Goal: Task Accomplishment & Management: Manage account settings

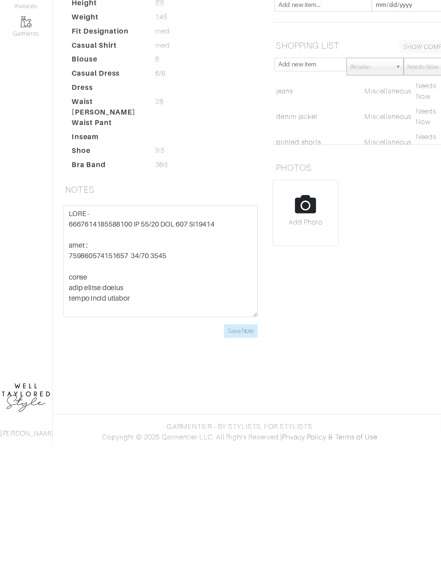
click at [228, 465] on input "Save Note" at bounding box center [221, 471] width 31 height 13
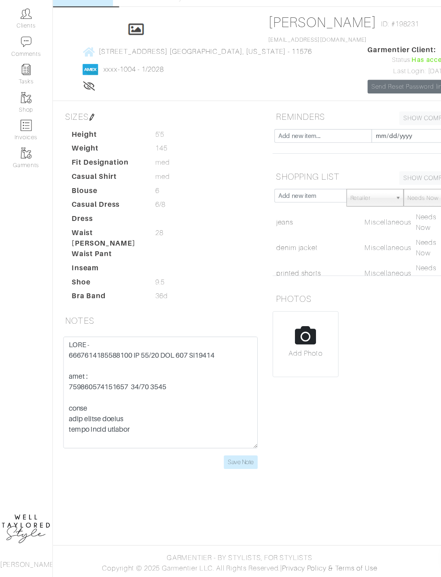
click at [35, 50] on link "Clients" at bounding box center [24, 62] width 48 height 25
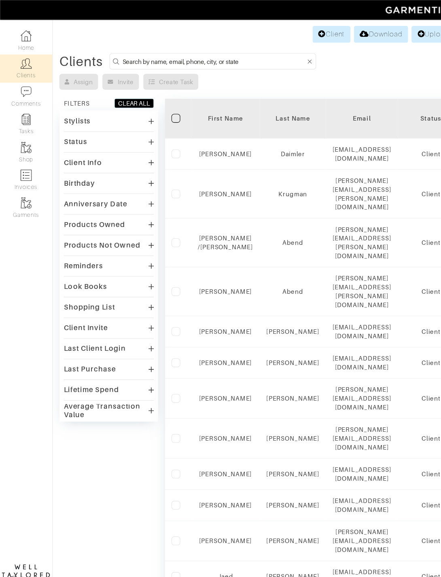
click at [186, 52] on input at bounding box center [197, 56] width 169 height 10
type input "[PERSON_NAME]"
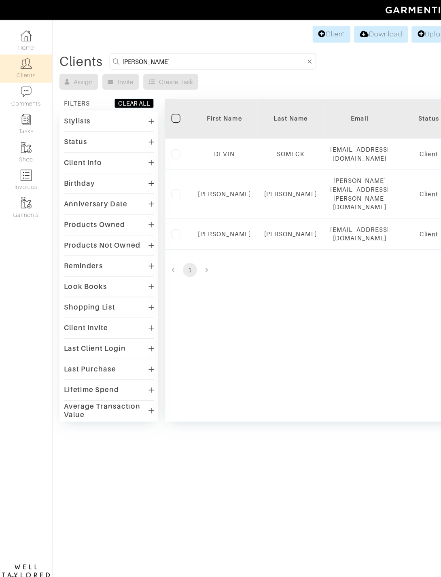
click at [207, 212] on link "[PERSON_NAME]" at bounding box center [206, 215] width 49 height 6
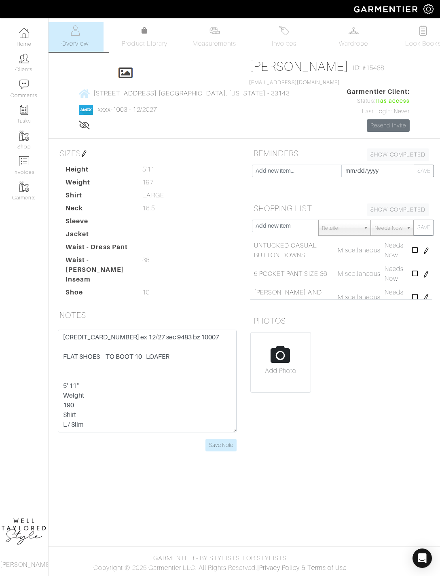
scroll to position [4, 0]
click at [284, 39] on span "Invoices" at bounding box center [284, 44] width 25 height 10
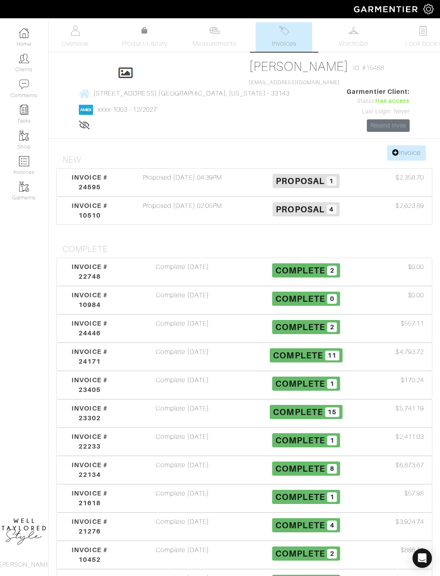
click at [203, 192] on div "Proposed 09/21/25 04:39PM" at bounding box center [183, 182] width 124 height 19
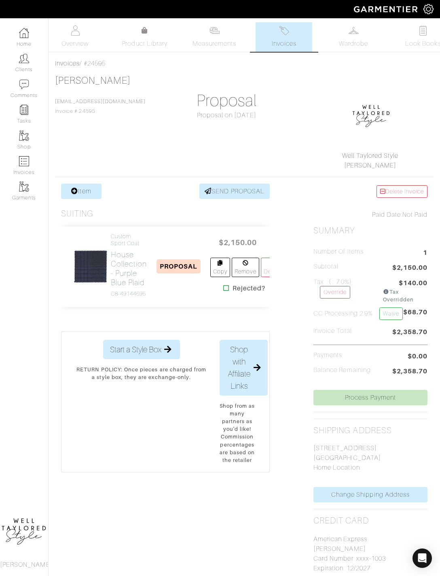
click at [228, 291] on icon at bounding box center [226, 288] width 6 height 6
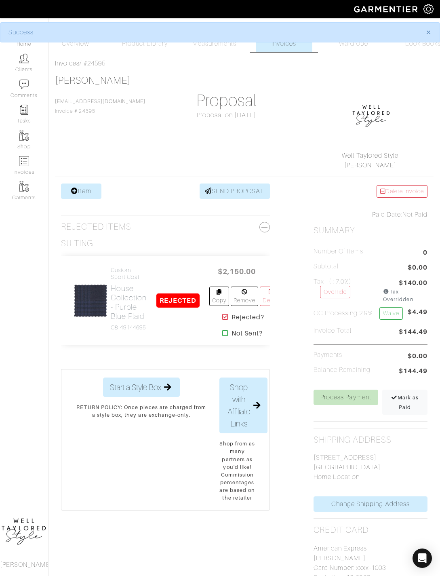
scroll to position [14, 0]
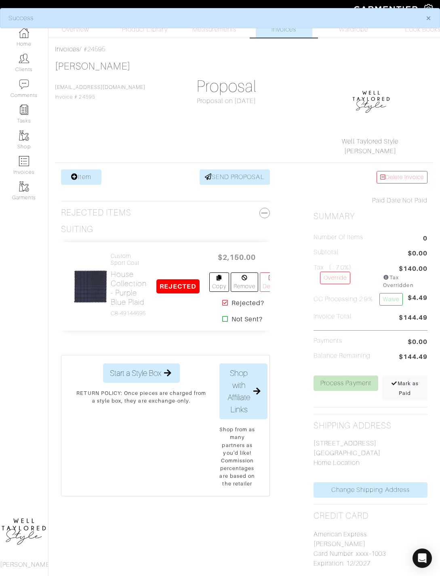
click at [91, 184] on link "Item" at bounding box center [81, 176] width 40 height 15
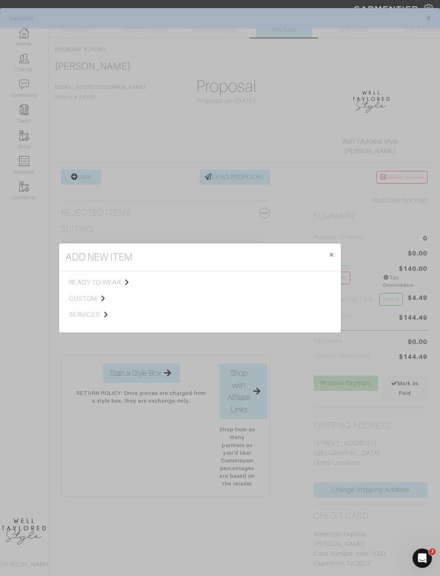
scroll to position [0, 0]
click at [98, 304] on span "custom" at bounding box center [109, 299] width 81 height 10
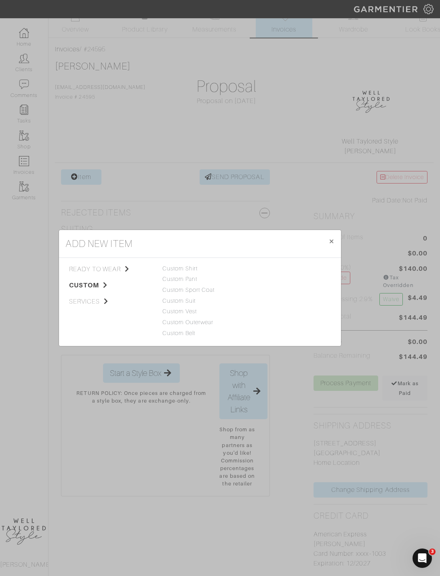
click at [194, 282] on link "Custom Pant" at bounding box center [180, 279] width 35 height 6
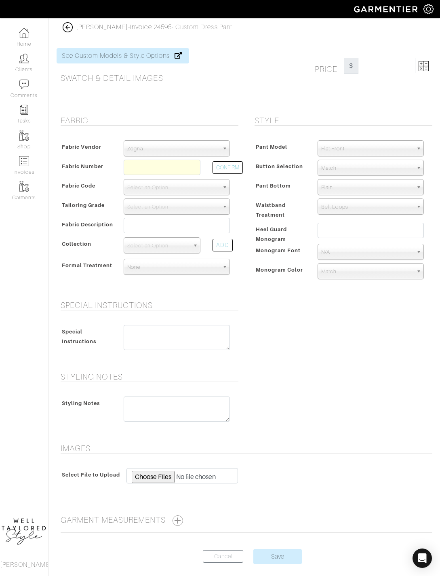
click at [193, 311] on div "Special Instructions Special Instructions" at bounding box center [148, 331] width 194 height 62
click at [195, 155] on span "Zegna" at bounding box center [173, 149] width 92 height 16
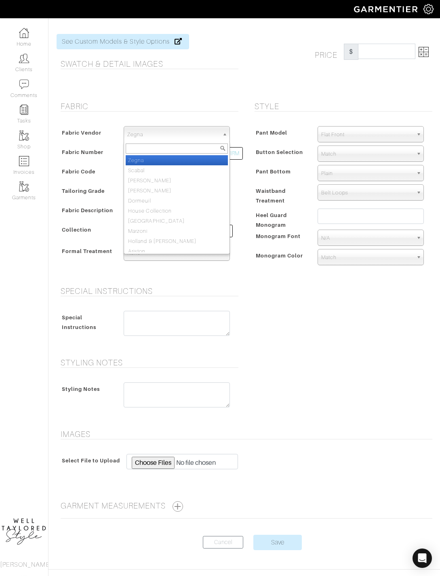
click at [195, 123] on div "Fabric Vendor Zegna Scabal Loro Piana Gladson Dormeuil House Collection London …" at bounding box center [148, 195] width 182 height 154
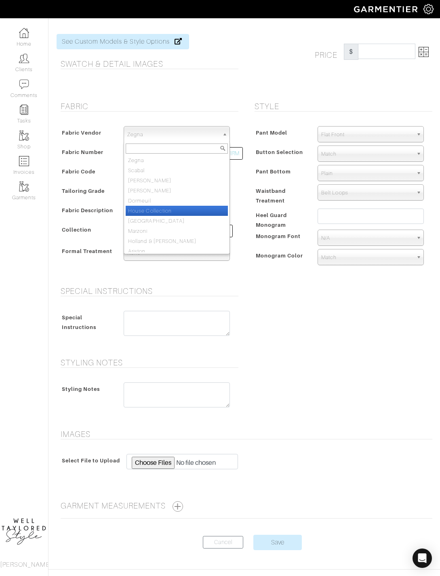
select select "75"
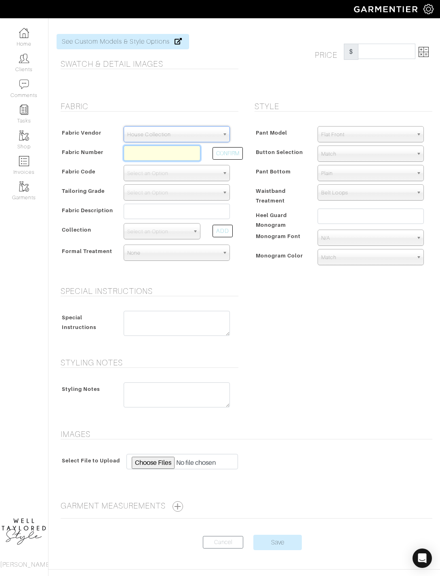
click at [167, 149] on input "text" at bounding box center [162, 153] width 77 height 15
click at [168, 148] on input "text" at bounding box center [162, 153] width 77 height 15
type input "C3-51171496"
click at [248, 150] on div "Style Pant Model Flat Front Single Pleat Chino Tuxedo 5-Pocket (Jean) Flat Fron…" at bounding box center [342, 189] width 194 height 175
click at [242, 150] on button "CONFIRM" at bounding box center [228, 153] width 30 height 13
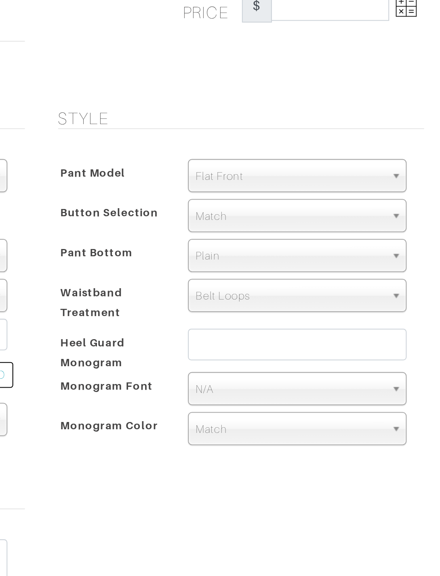
select select "498"
type input "Black Solid"
select select
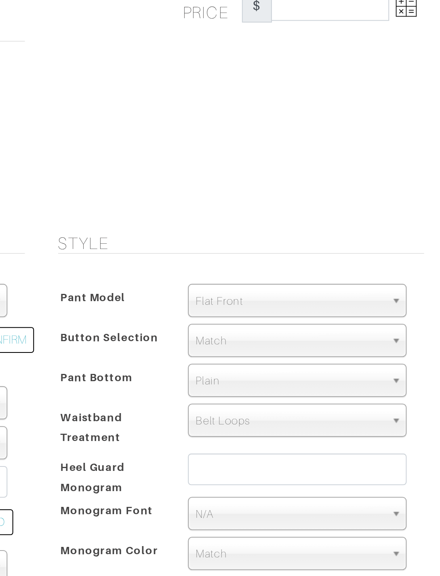
type input "363.33"
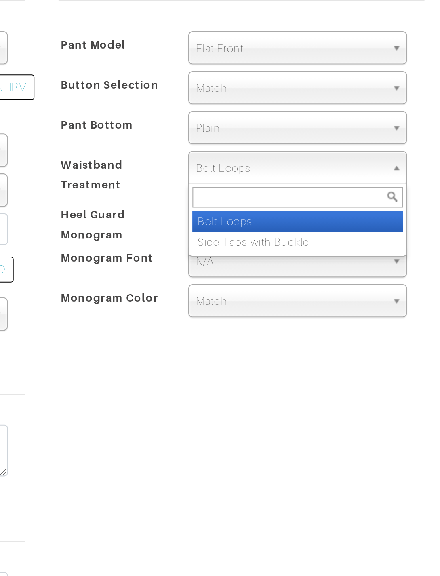
scroll to position [0, 0]
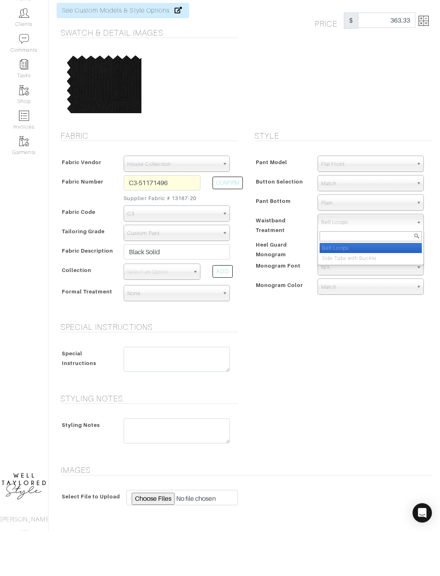
click at [238, 222] on button "CONFIRM" at bounding box center [228, 228] width 30 height 13
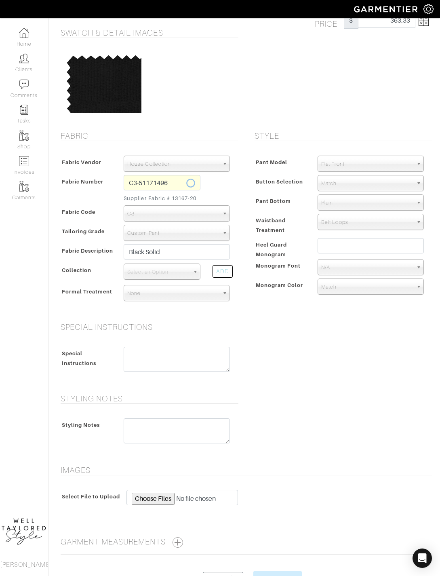
click at [248, 183] on div "Style Pant Model Flat Front Single Pleat Chino Tuxedo 5-Pocket (Jean) Flat Fron…" at bounding box center [342, 222] width 194 height 182
select select
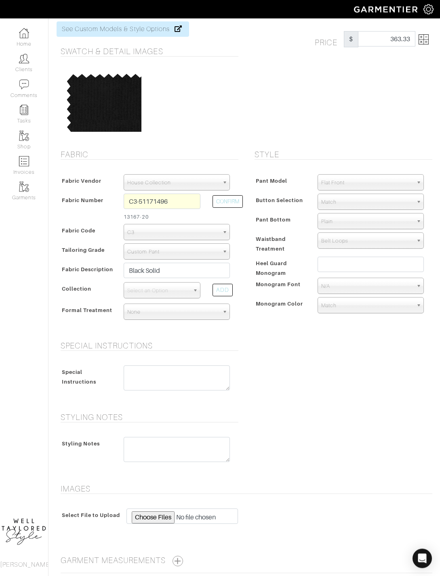
scroll to position [0, 0]
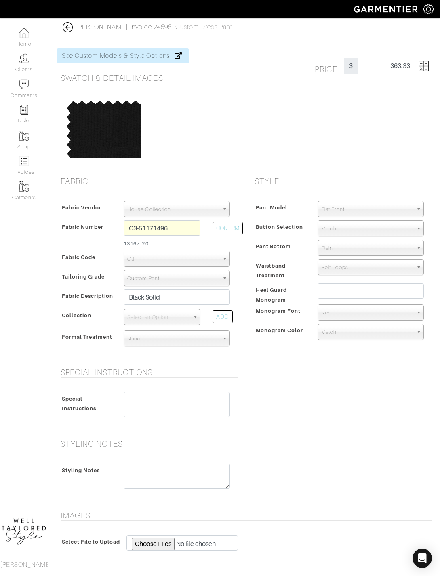
click at [422, 67] on img at bounding box center [424, 66] width 10 height 10
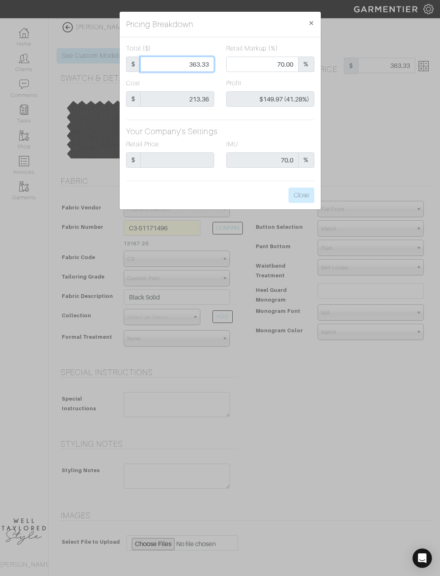
click at [203, 65] on input "363.33" at bounding box center [177, 64] width 74 height 15
click at [200, 66] on input "363.33" at bounding box center [177, 64] width 74 height 15
click at [201, 66] on input "363.33" at bounding box center [177, 64] width 74 height 15
type input "5"
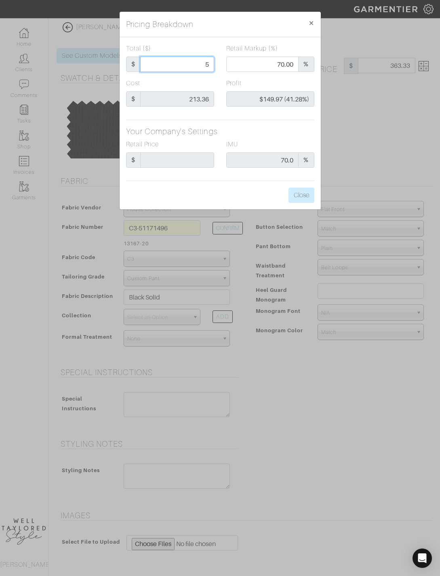
type input "5"
type input "0.00"
type input "-$208.36 (-4167.20%)"
type input "50"
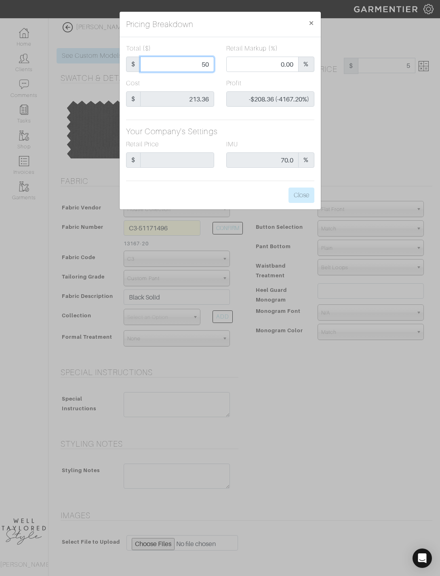
type input "-$163.36 (-326.72%)"
type input "500"
type input "78.20"
type input "$286.64 (57.33%)"
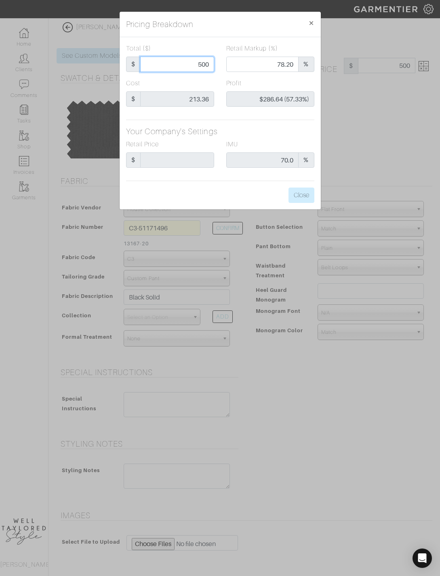
type input "5000"
type input "97.82"
type input "$4,786.64 (95.73%)"
type input "500"
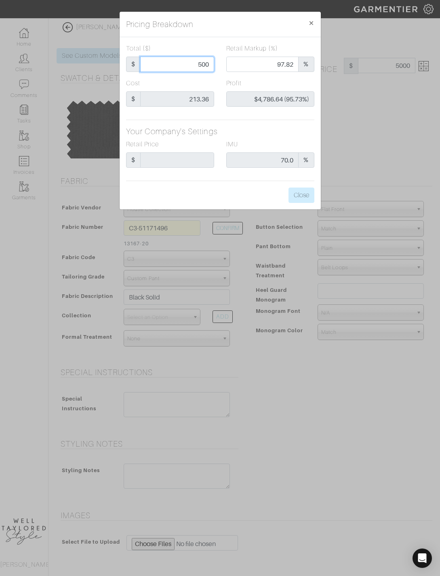
type input "500"
type input "78.20"
type input "$286.64 (57.33%)"
click at [311, 199] on button "Close" at bounding box center [302, 195] width 26 height 15
type input "500.00"
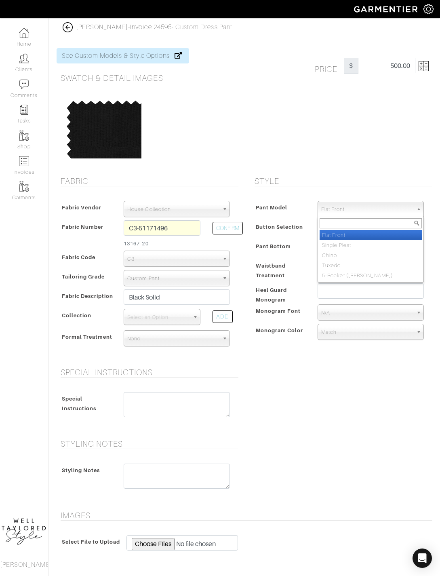
select select "13"
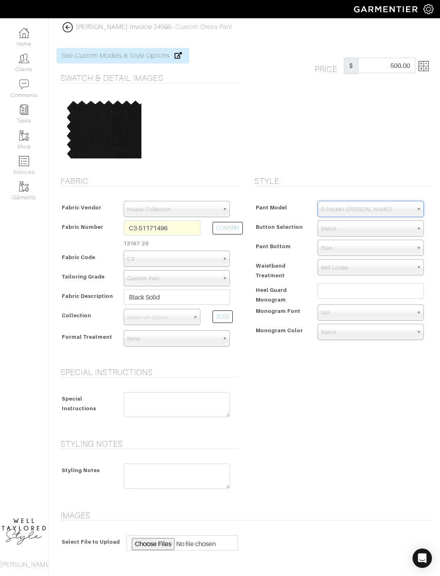
click at [292, 369] on div "Special Instructions Special Instructions" at bounding box center [245, 399] width 388 height 62
click at [289, 378] on div "Special Instructions Special Instructions" at bounding box center [245, 399] width 388 height 62
type input "Sart"
select select "814"
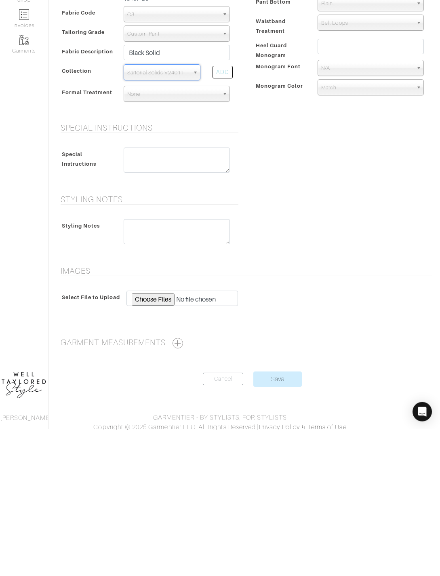
scroll to position [104, 0]
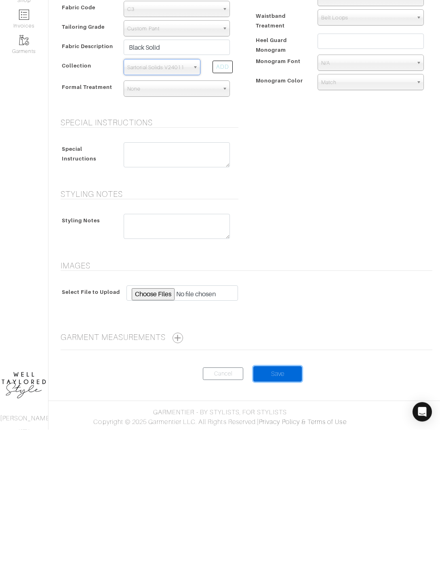
click at [286, 513] on input "Save" at bounding box center [278, 520] width 49 height 15
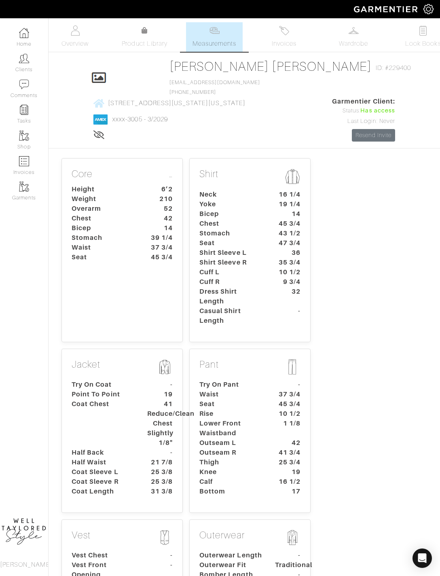
scroll to position [-17, 0]
click at [17, 68] on link "Clients" at bounding box center [24, 62] width 48 height 25
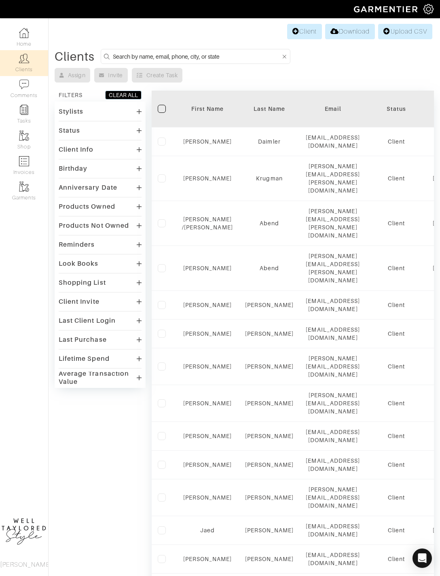
click at [220, 60] on input at bounding box center [197, 56] width 168 height 10
type input "Kevin"
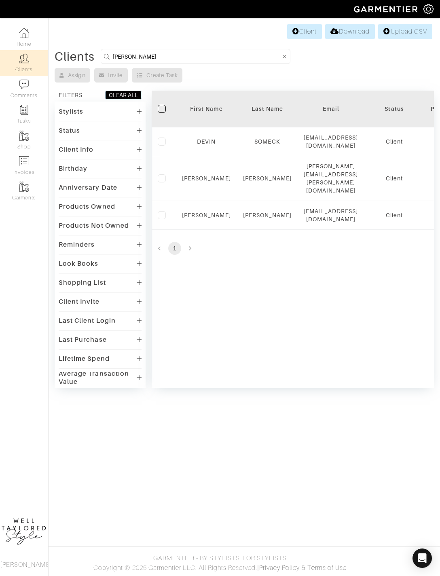
click at [213, 212] on link "kevin" at bounding box center [206, 215] width 49 height 6
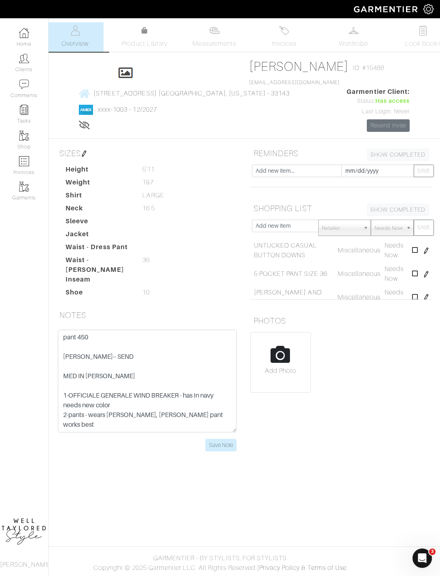
click at [295, 39] on span "Invoices" at bounding box center [284, 44] width 25 height 10
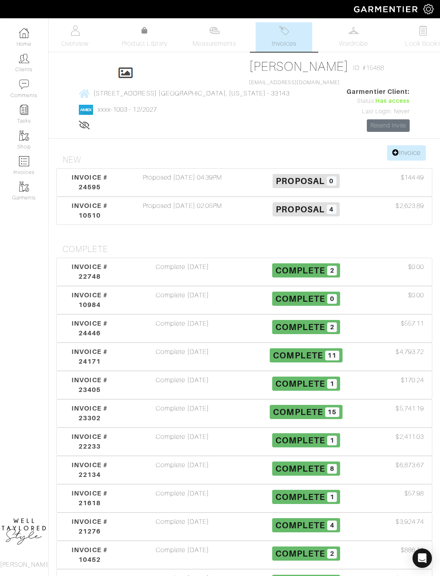
click at [208, 338] on div "Complete [DATE]" at bounding box center [183, 328] width 124 height 19
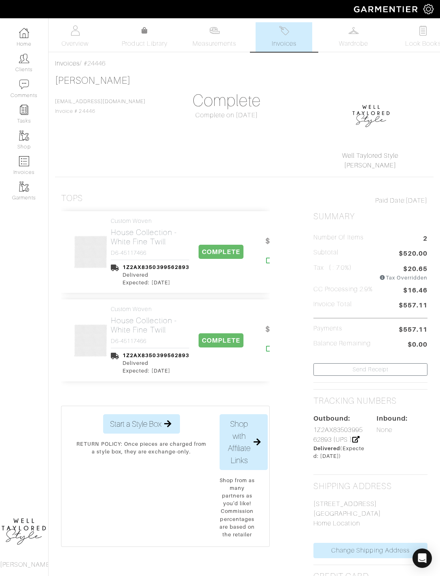
click at [281, 34] on img at bounding box center [284, 30] width 10 height 10
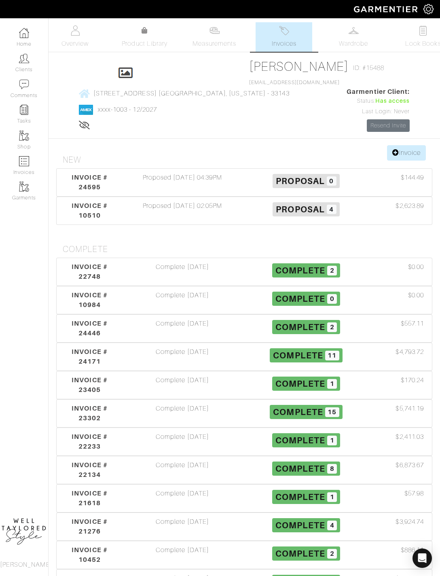
click at [203, 366] on div "Complete 08/26/25" at bounding box center [183, 356] width 124 height 19
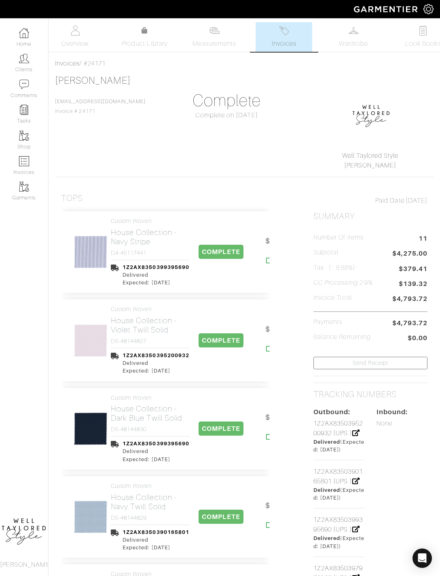
click at [287, 43] on span "Invoices" at bounding box center [284, 44] width 25 height 10
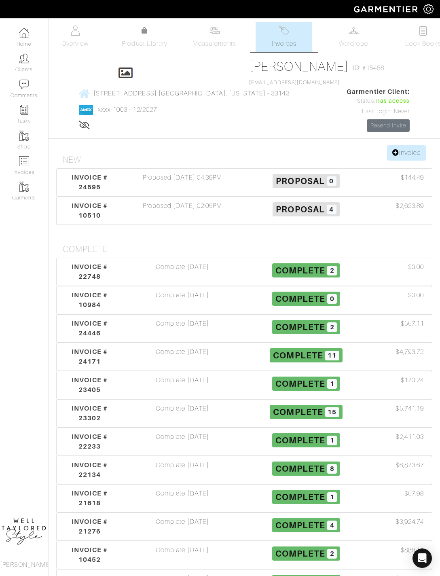
click at [207, 423] on div "Complete 06/03/25" at bounding box center [183, 413] width 124 height 19
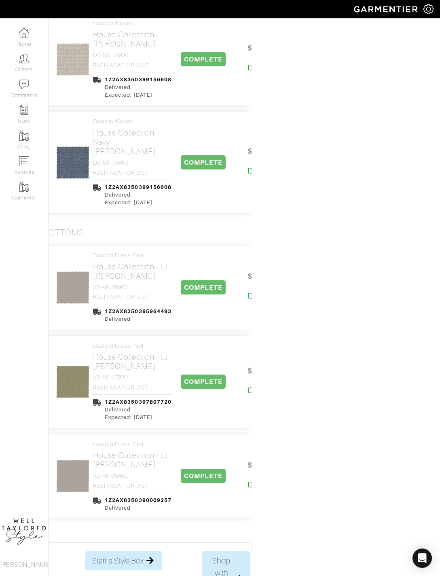
scroll to position [1161, 18]
click at [124, 258] on link "Custom Dress Pant House Collection - Lt Taupe V2-48135862 RUSH ASAP OR 5/27" at bounding box center [132, 276] width 78 height 49
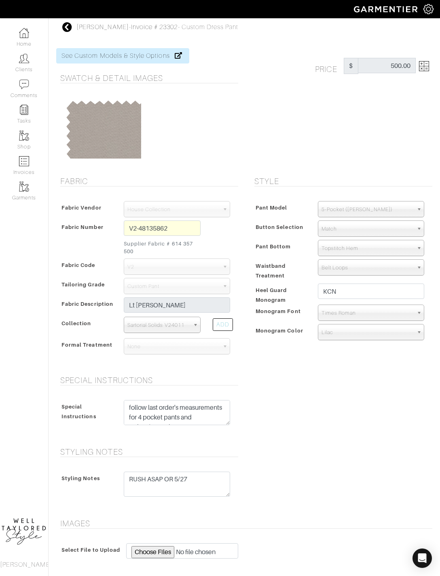
click at [71, 23] on icon at bounding box center [67, 27] width 10 height 10
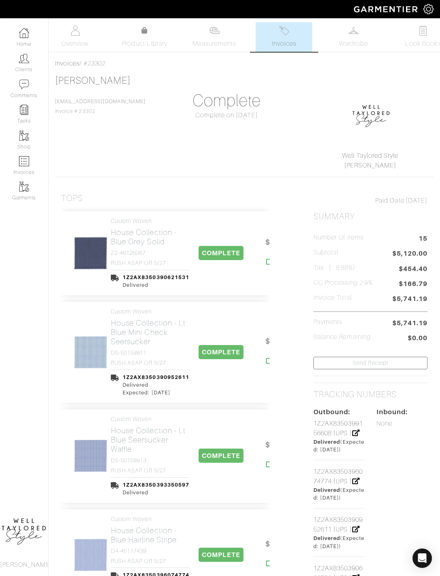
click at [291, 44] on span "Invoices" at bounding box center [284, 44] width 25 height 10
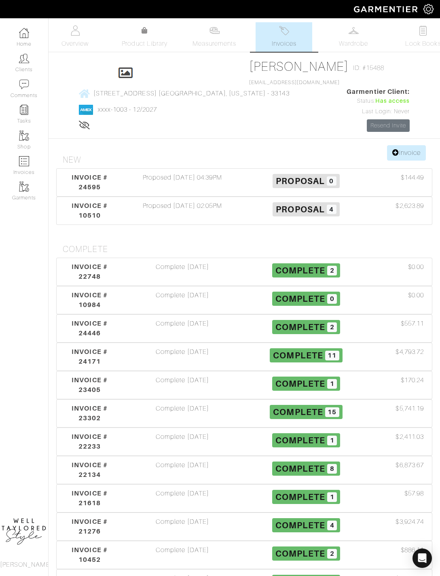
click at [200, 192] on div "Proposed 09/21/25 04:39PM" at bounding box center [183, 182] width 124 height 19
click at [350, 34] on img at bounding box center [354, 30] width 10 height 10
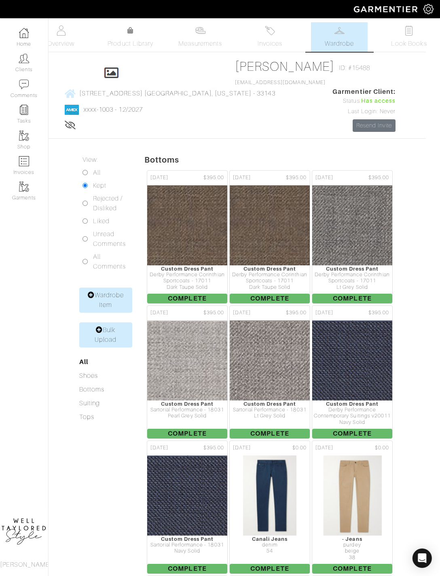
scroll to position [0, 15]
click at [273, 28] on img at bounding box center [269, 30] width 10 height 10
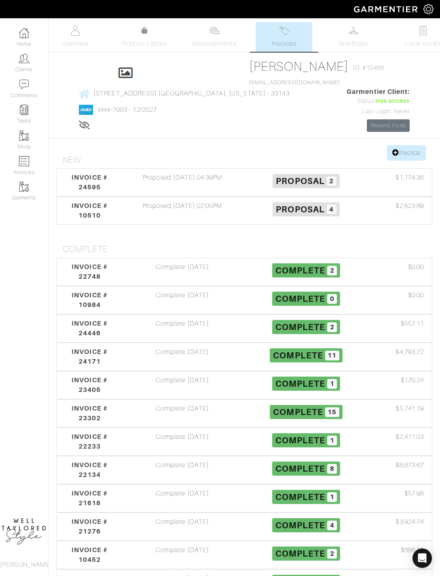
click at [216, 192] on div "Proposed 09/21/25 04:39PM" at bounding box center [183, 182] width 124 height 19
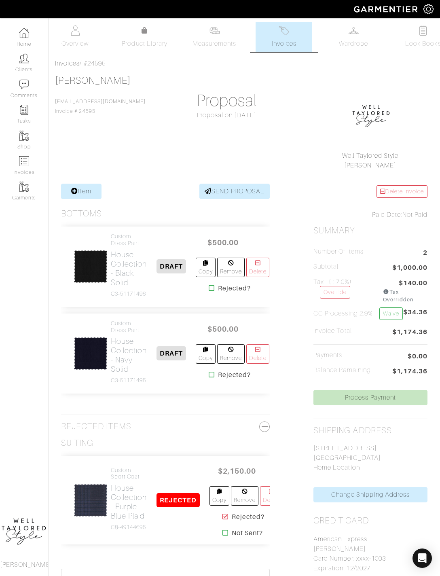
click at [87, 194] on link "Item" at bounding box center [81, 191] width 40 height 15
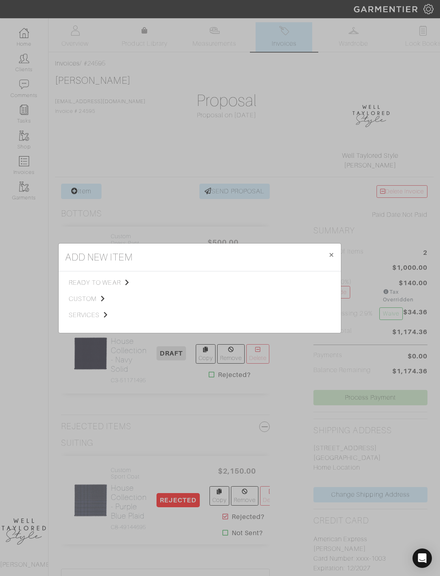
click at [261, 184] on div "add new item × Close ready to wear custom services Tops Bottoms Sport Coats Sui…" at bounding box center [220, 288] width 440 height 576
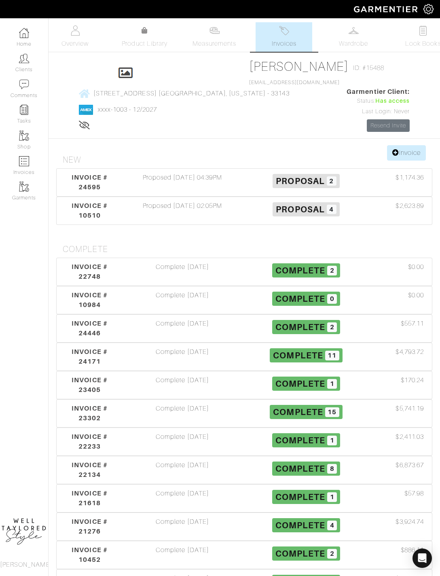
click at [351, 40] on span "Wardrobe" at bounding box center [353, 44] width 29 height 10
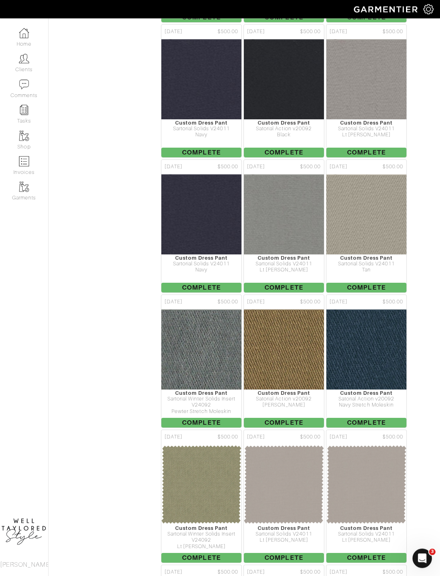
scroll to position [529, 0]
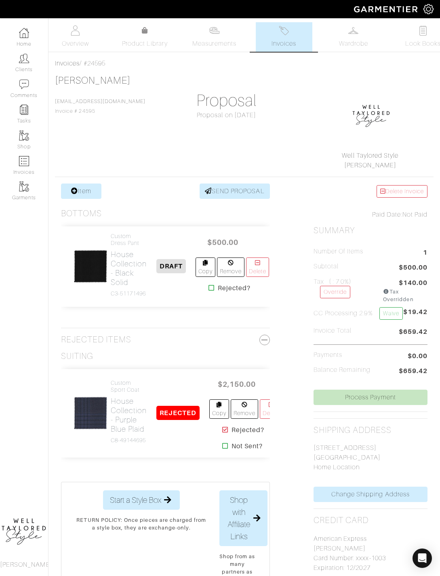
scroll to position [4, 0]
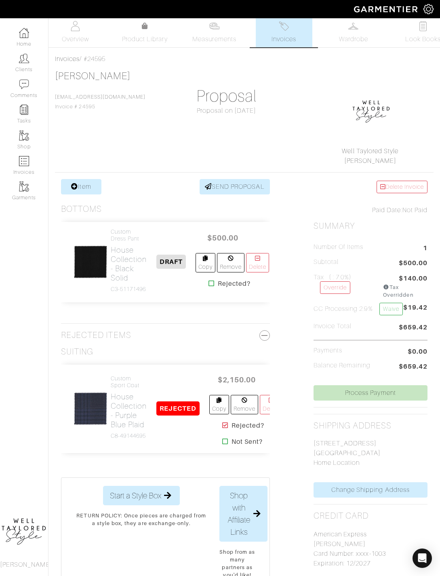
click at [93, 180] on link "Item" at bounding box center [81, 186] width 40 height 15
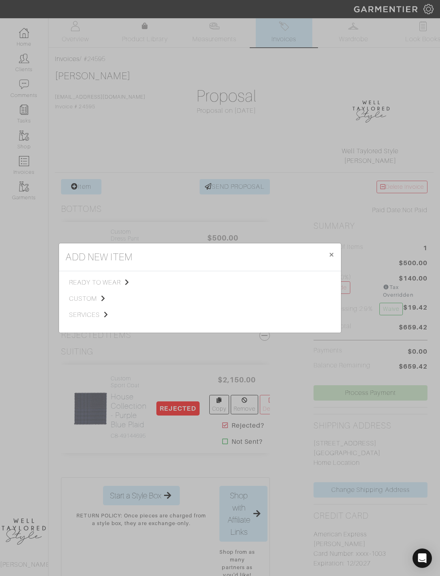
scroll to position [0, 0]
click at [106, 304] on span "custom" at bounding box center [109, 299] width 81 height 10
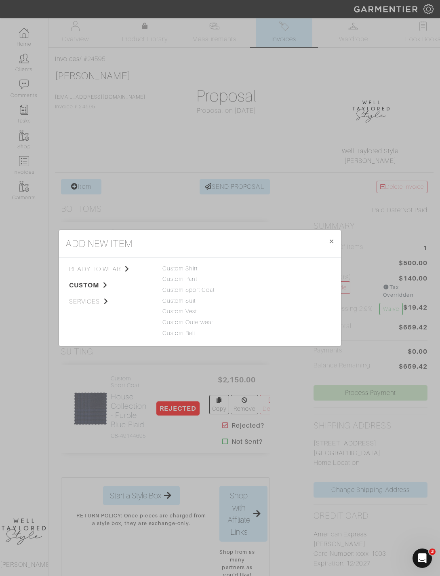
click at [192, 282] on link "Custom Pant" at bounding box center [180, 279] width 35 height 6
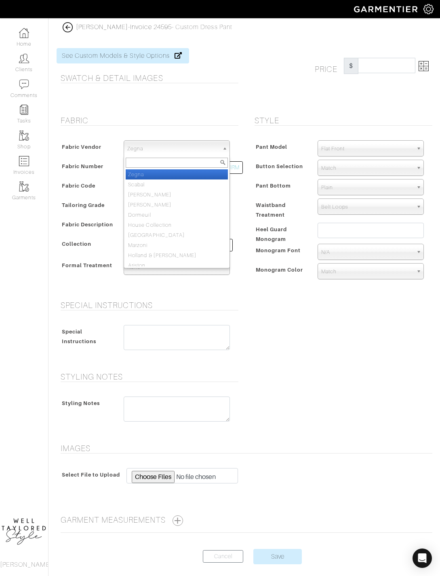
scroll to position [4, 0]
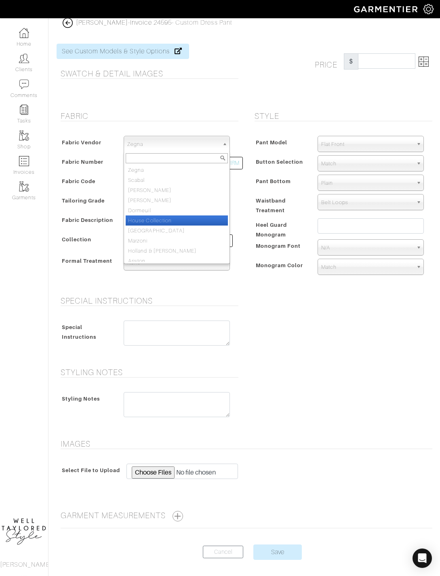
select select "75"
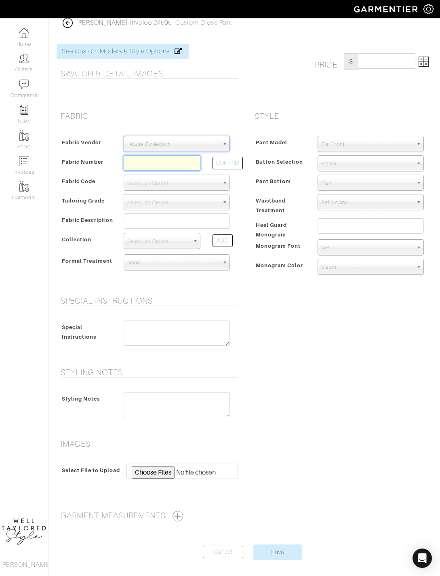
click at [169, 165] on input "text" at bounding box center [162, 162] width 77 height 15
type input "C3-51171495"
click at [235, 167] on button "CONFIRM" at bounding box center [228, 163] width 30 height 13
select select "498"
type input "Navy Solid"
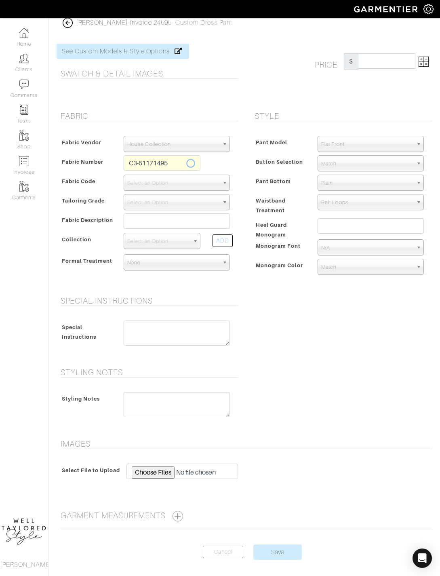
select select
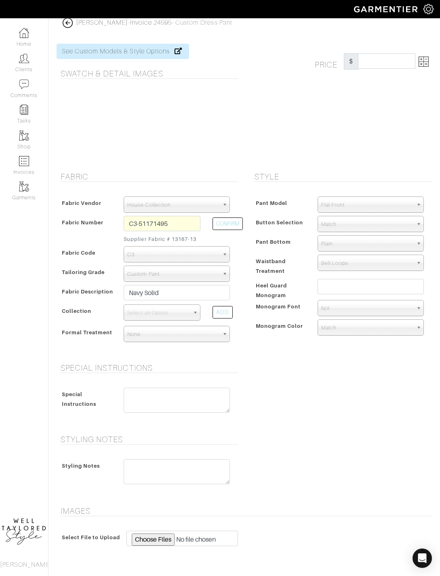
type input "363.33"
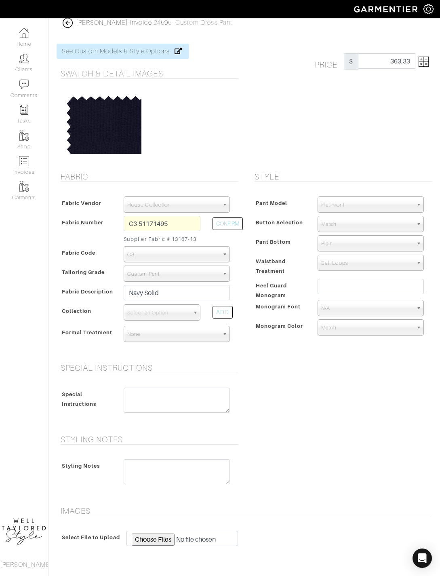
click at [428, 62] on img at bounding box center [424, 62] width 10 height 10
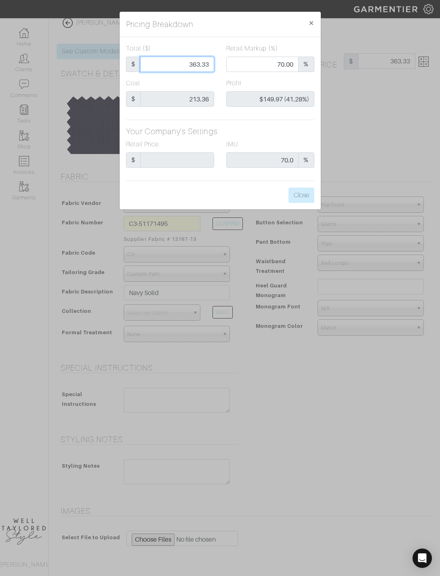
click at [207, 69] on input "363.33" at bounding box center [177, 64] width 74 height 15
click at [207, 70] on input "363.33" at bounding box center [177, 64] width 74 height 15
click at [204, 68] on input "363.33" at bounding box center [177, 64] width 74 height 15
click at [209, 66] on input "363.33" at bounding box center [177, 64] width 74 height 15
type input "5"
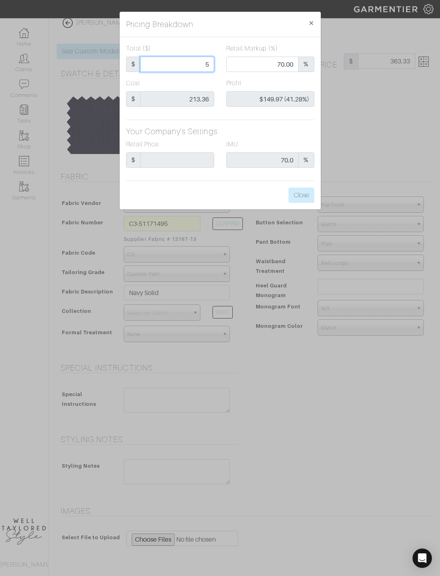
type input "5"
type input "0.00"
type input "-$208.36 (-4167.20%)"
type input "50"
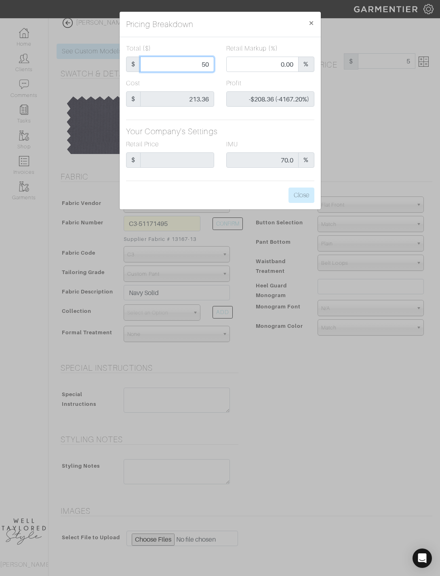
type input "-$163.36 (-326.72%)"
type input "500"
type input "78.20"
type input "$286.64 (57.33%)"
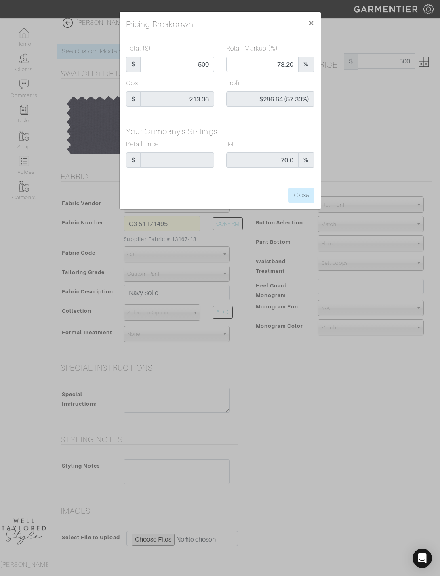
click at [309, 197] on button "Close" at bounding box center [302, 195] width 26 height 15
type input "500.00"
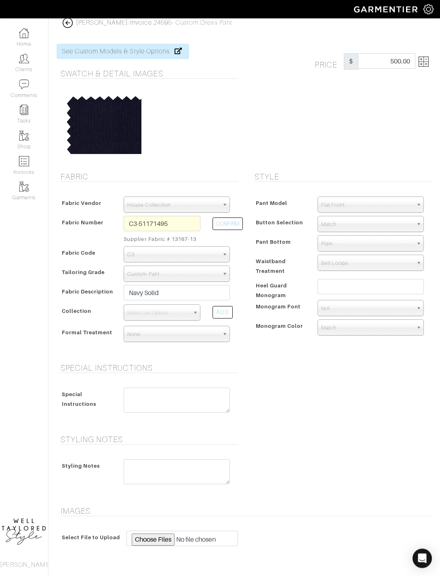
click at [374, 194] on div "Pant Model Flat Front Single Pleat Chino Tuxedo 5-Pocket (Jean) Flat Front Butt…" at bounding box center [342, 267] width 182 height 159
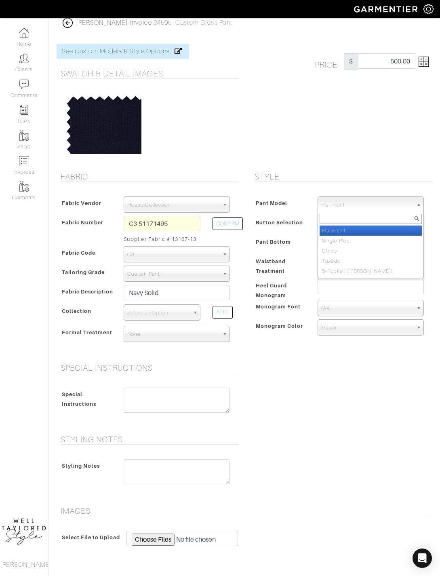
select select "13"
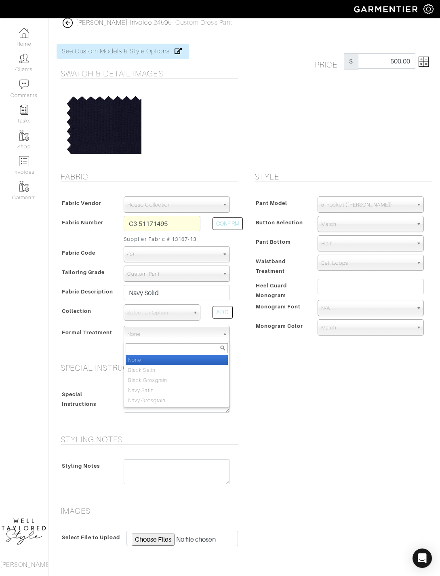
click at [282, 347] on div "Pant Model Flat Front Single Pleat Chino Tuxedo 5-Pocket (Jean) 5-Pocket (Jean)…" at bounding box center [342, 267] width 182 height 159
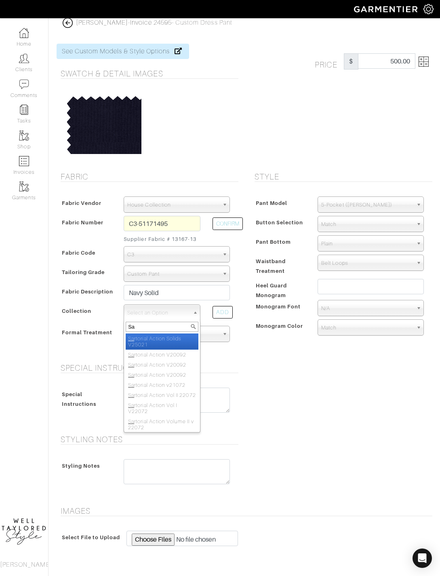
type input "Sat"
select select "504"
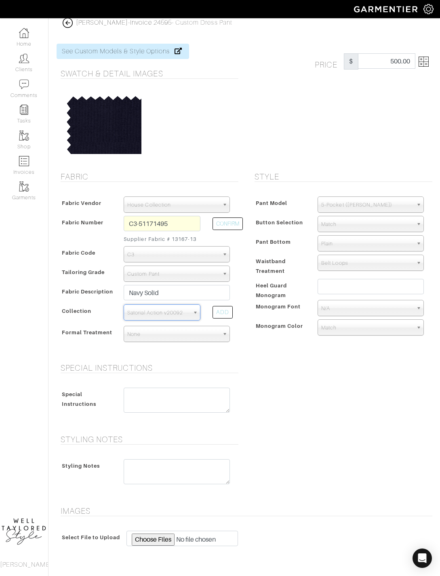
scroll to position [4, 0]
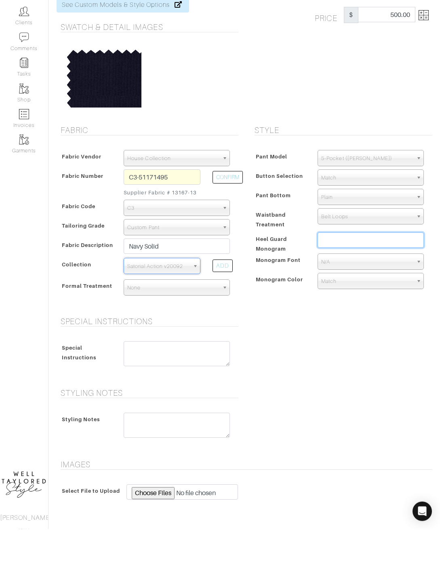
click at [366, 279] on input "text" at bounding box center [371, 286] width 106 height 15
type input "KCN"
click at [345, 384] on form "See Custom Models & Style Options Swatch & Detail Images Price $ 500.00 Fabric …" at bounding box center [245, 335] width 376 height 603
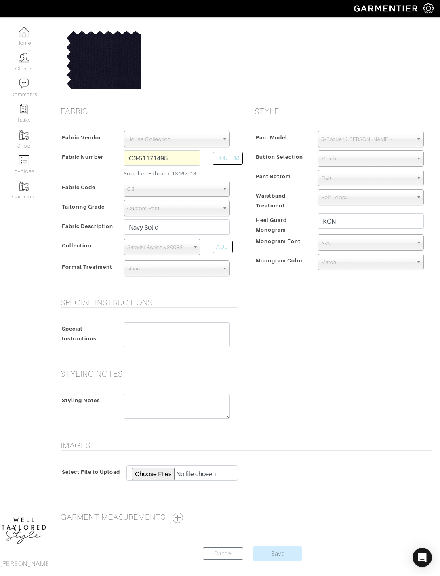
scroll to position [69, 0]
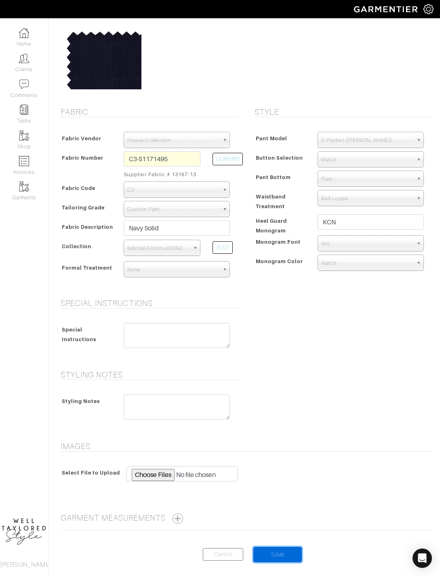
click at [288, 554] on input "Save" at bounding box center [278, 554] width 49 height 15
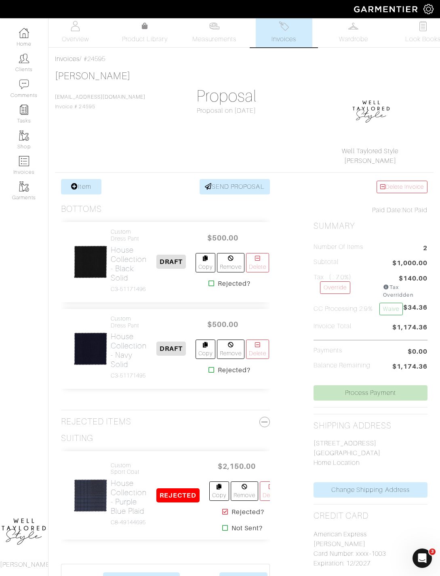
click at [91, 190] on link "Item" at bounding box center [81, 186] width 40 height 15
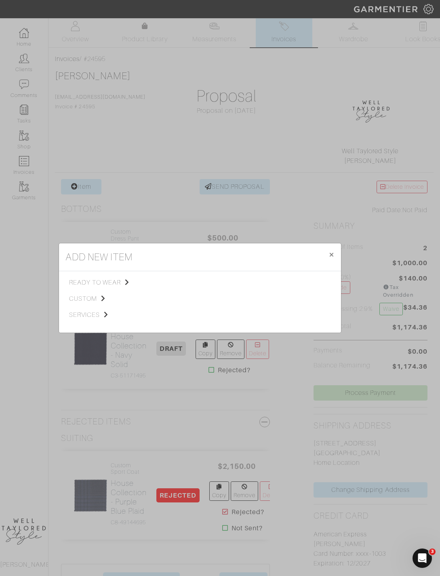
click at [99, 304] on span "custom" at bounding box center [109, 299] width 81 height 10
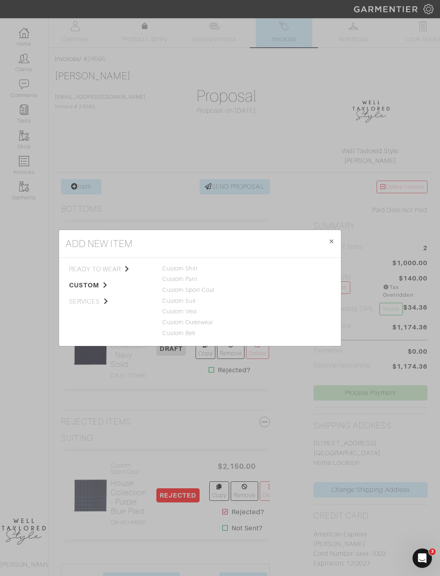
click at [211, 293] on link "Custom Sport Coat" at bounding box center [189, 290] width 53 height 6
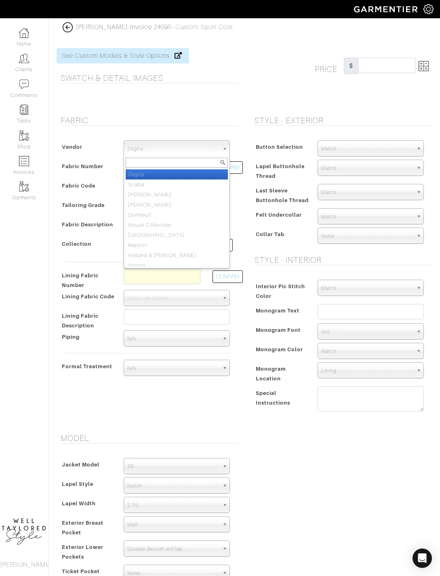
scroll to position [4, 0]
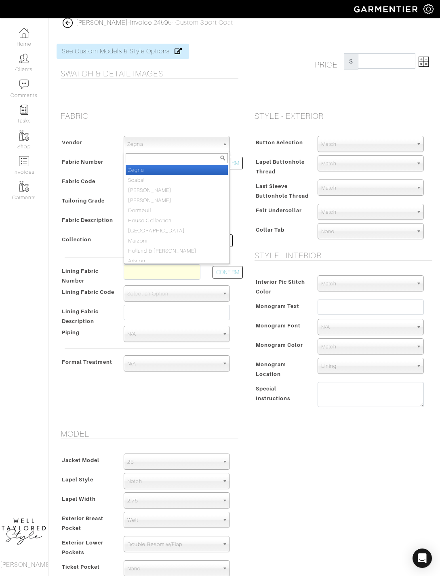
select select "75"
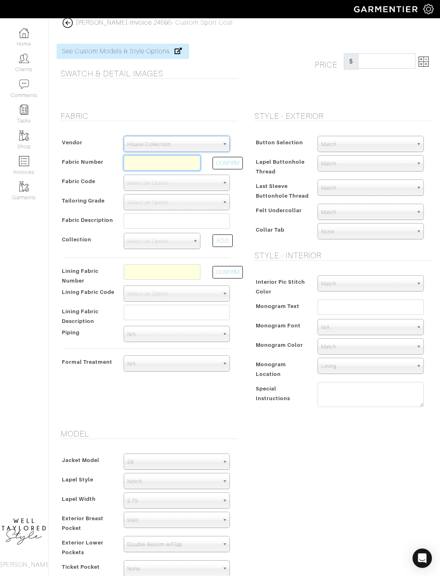
click at [174, 169] on input "text" at bounding box center [162, 162] width 77 height 15
click at [183, 163] on input "C9-46118" at bounding box center [162, 162] width 77 height 15
type input "C9-46118197"
click at [238, 162] on button "CONFIRM" at bounding box center [228, 163] width 30 height 13
select select "5714"
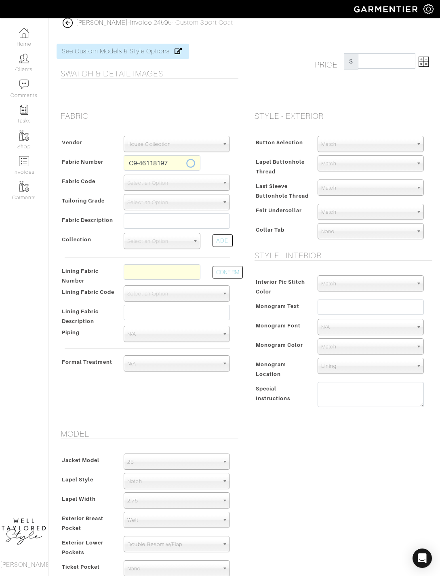
type input "Grey Hopsack"
select select
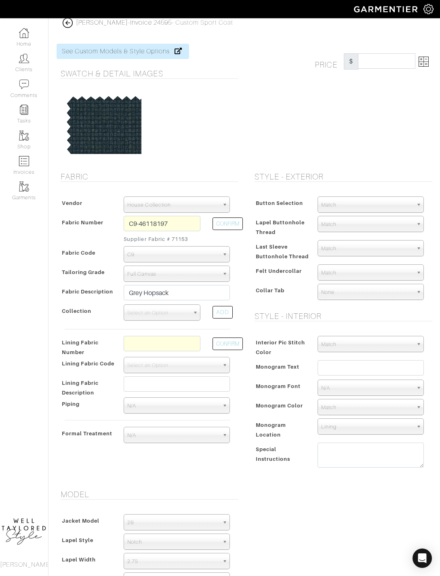
type input "1330.00"
click at [404, 57] on div "Price $ 1330.00" at bounding box center [373, 61] width 129 height 16
click at [404, 64] on img at bounding box center [424, 62] width 10 height 10
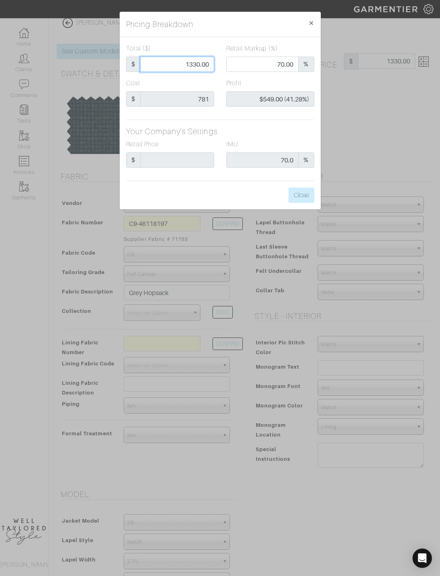
click at [197, 65] on input "1330.00" at bounding box center [177, 64] width 74 height 15
click at [200, 71] on input "1330.00" at bounding box center [177, 64] width 74 height 15
click at [211, 68] on input "1330.00" at bounding box center [177, 64] width 74 height 15
type input "2"
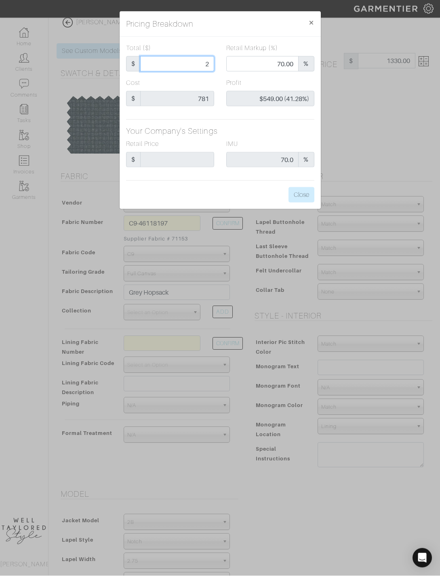
type input "0.00"
type input "-$779.00 (-38950.00%)"
type input "21"
type input "-$760.00 (-3619.05%)"
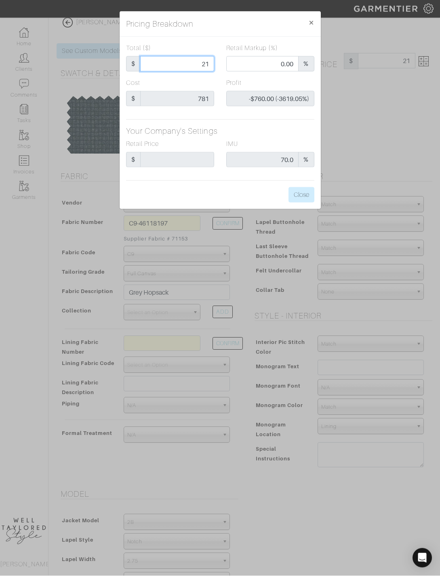
type input "217"
type input "-$564.00 (-259.91%)"
type input "2175"
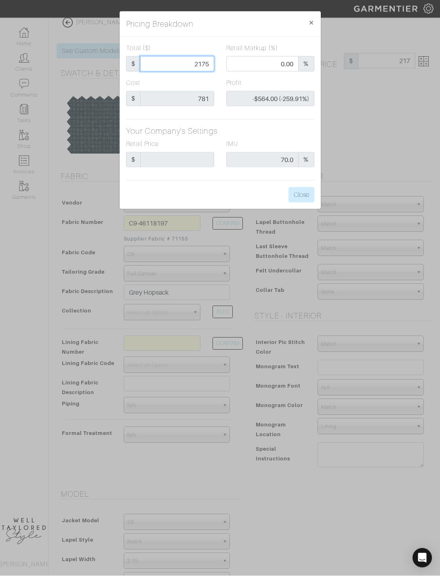
type input "81.66"
type input "$1,394.00 (64.09%)"
type input "217"
type input "0.00"
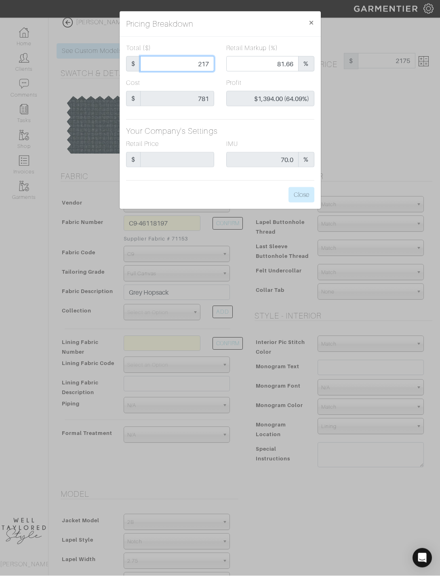
type input "-$564.00 (-259.91%)"
type input "21"
type input "-$760.00 (-3619.05%)"
type input "2"
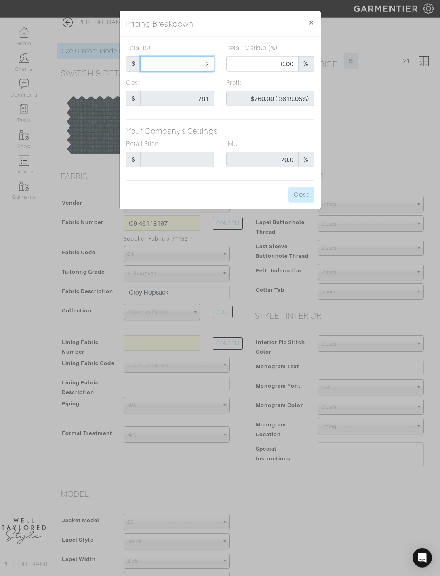
type input "2"
type input "-$779.00 (-38950.00%)"
type input "20"
type input "-$761.00 (-3805.00%)"
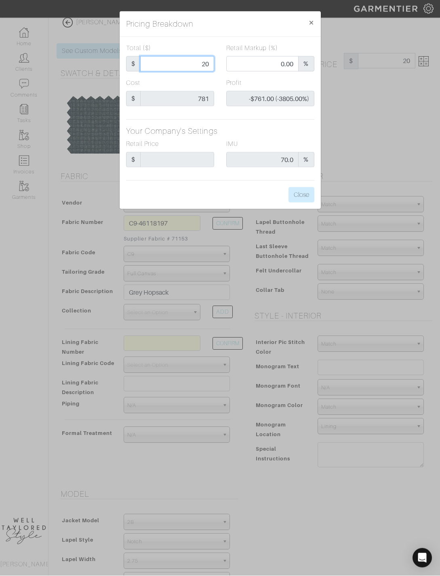
type input "205"
type input "-$576.00 (-280.98%)"
type input "2050"
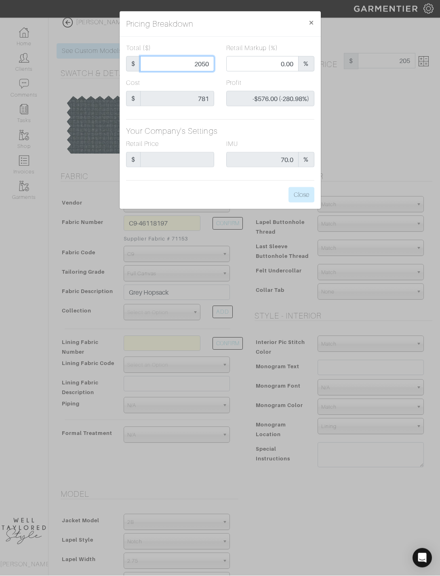
type input "80.54"
type input "$1,269.00 (61.90%)"
click at [311, 194] on button "Close" at bounding box center [302, 195] width 26 height 15
type input "2050.00"
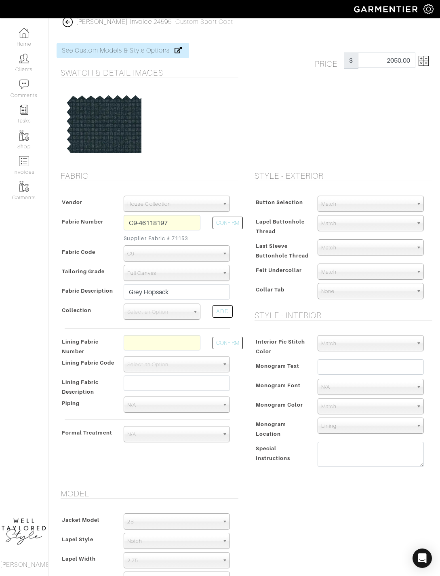
scroll to position [5, 0]
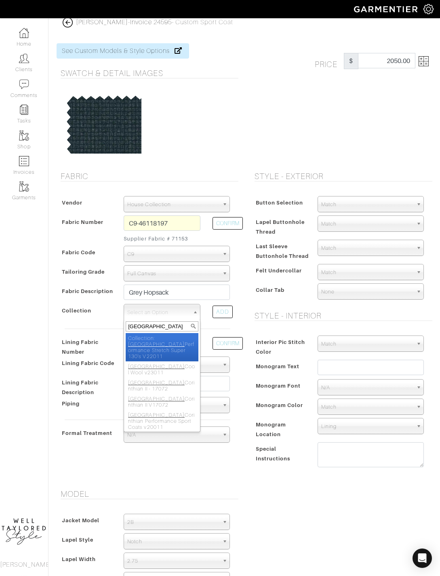
type input "Derby p"
select select "654"
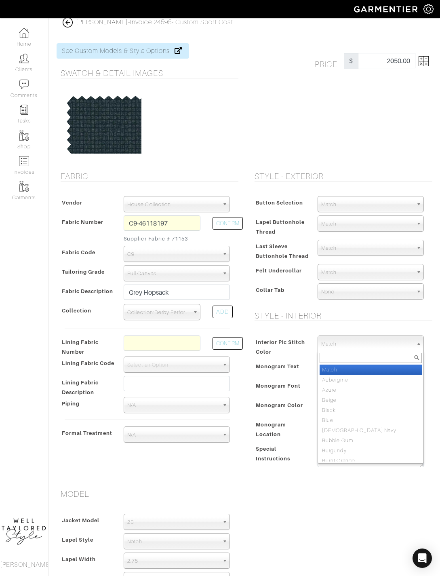
click at [400, 310] on div "Button Selection Match Formal - Fabric Covered with Formal Treatment Fabric Fab…" at bounding box center [342, 249] width 182 height 123
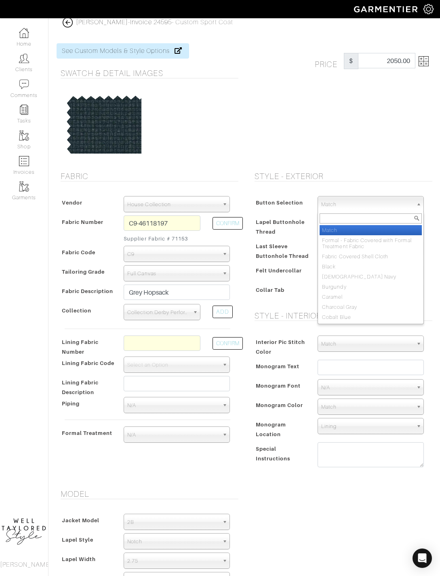
select select "71"
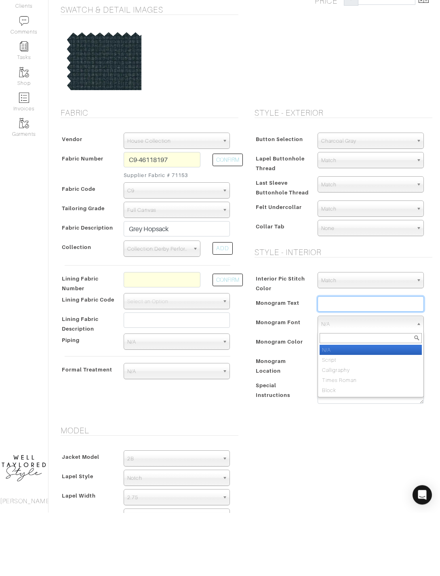
click at [374, 360] on input "text" at bounding box center [371, 367] width 106 height 15
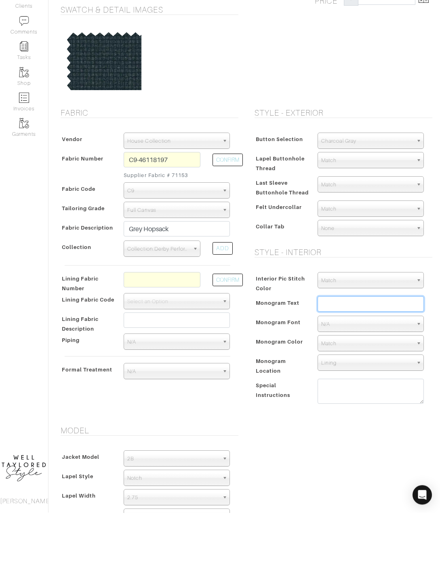
click at [383, 360] on input "text" at bounding box center [371, 367] width 106 height 15
type input "KCN"
click at [178, 336] on input "text" at bounding box center [162, 343] width 77 height 15
type input "L2-50159514"
click at [231, 337] on button "CONFIRM" at bounding box center [228, 343] width 30 height 13
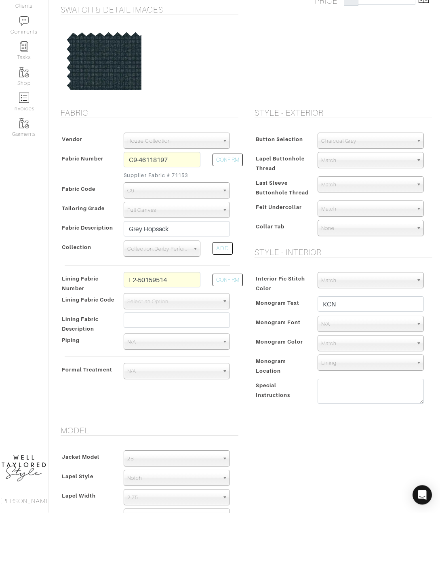
scroll to position [68, 0]
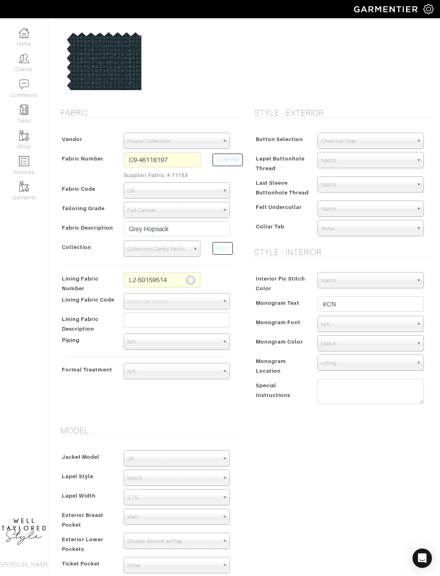
select select "6294"
type input "Grey Medallion"
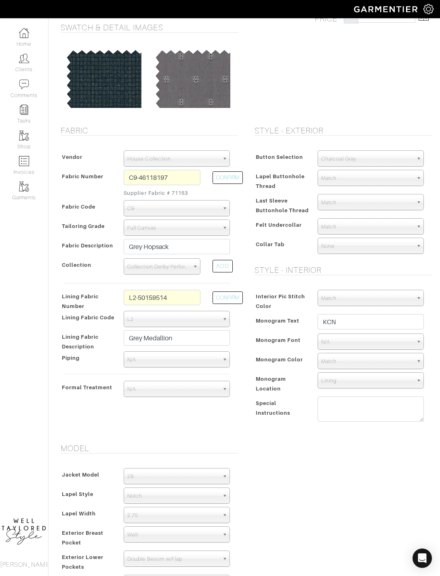
scroll to position [0, 0]
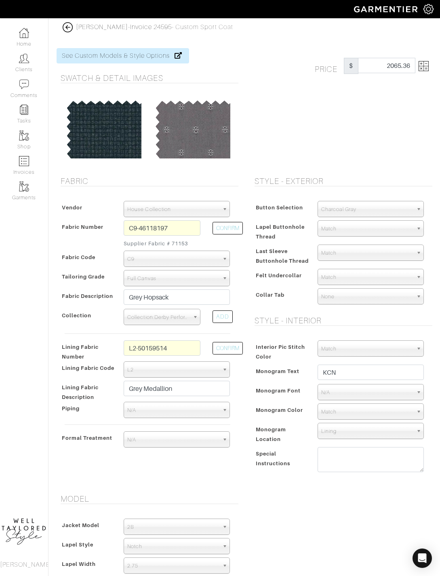
click at [404, 68] on img at bounding box center [424, 66] width 10 height 10
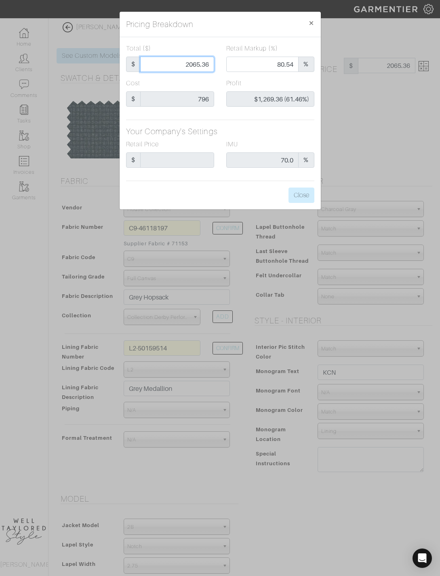
click at [201, 57] on input "2065.36" at bounding box center [177, 64] width 74 height 15
click at [201, 65] on input "2065.36" at bounding box center [177, 64] width 74 height 15
click at [200, 59] on input "2065.36" at bounding box center [177, 64] width 74 height 15
type input "2"
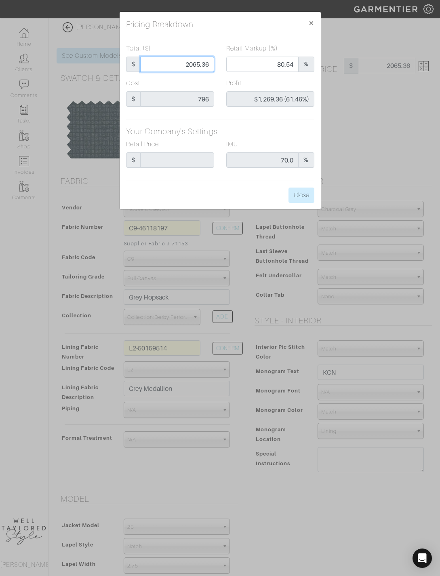
type input "0.00"
type input "-$794.00 (-39700.00%)"
type input "20"
type input "-$776.00 (-3880.00%)"
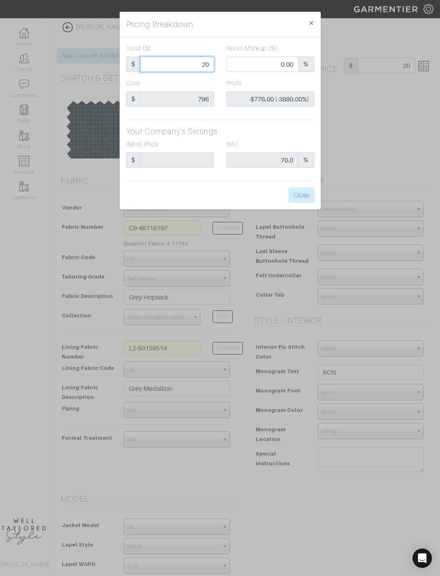
type input "205"
type input "-$591.00 (-288.29%)"
type input "2050"
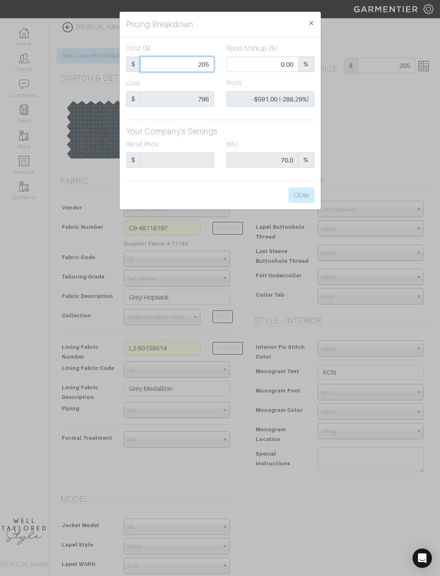
type input "80.54"
type input "$1,254.00 (61.17%)"
type input "205"
type input "0.00"
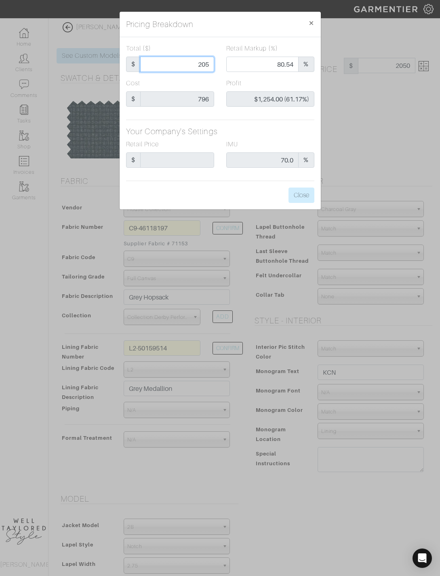
type input "-$591.00 (-288.29%)"
type input "20"
type input "-$776.00 (-3880.00%)"
type input "207"
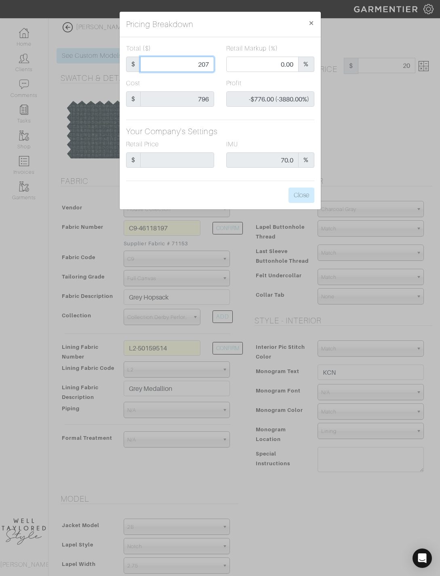
type input "207"
type input "-$589.00 (-284.54%)"
type input "2075"
type input "80.77"
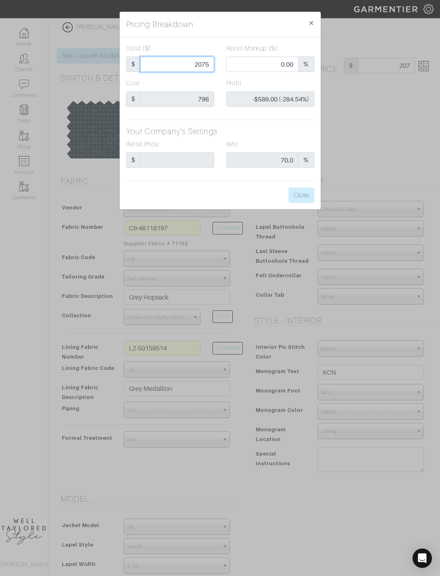
type input "$1,279.00 (61.64%)"
click at [309, 199] on button "Close" at bounding box center [302, 195] width 26 height 15
type input "2075.00"
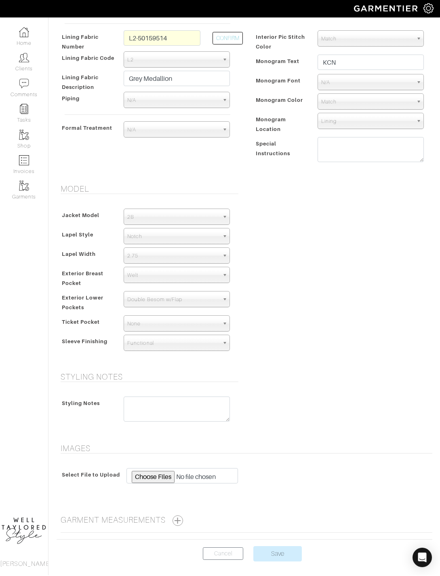
scroll to position [309, 0]
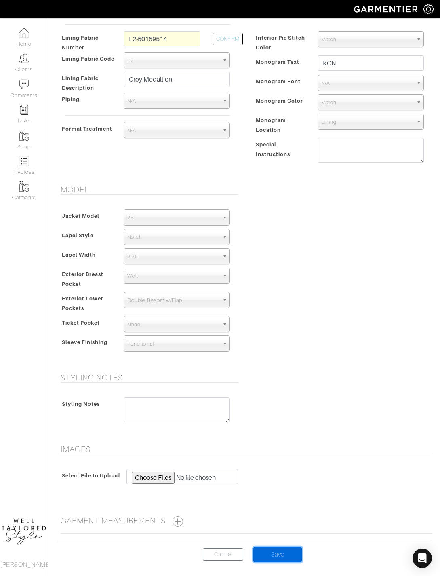
click at [290, 529] on input "Save" at bounding box center [278, 554] width 49 height 15
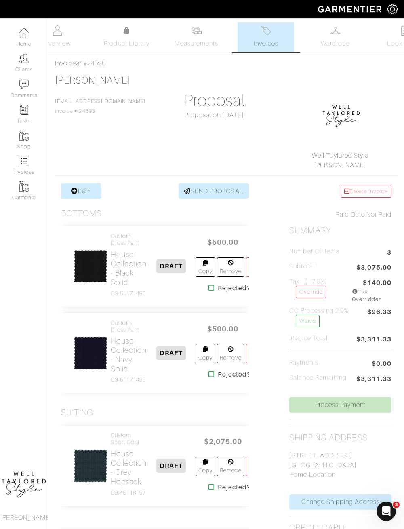
click at [127, 261] on h2 "House Collection - Black Solid" at bounding box center [129, 268] width 36 height 37
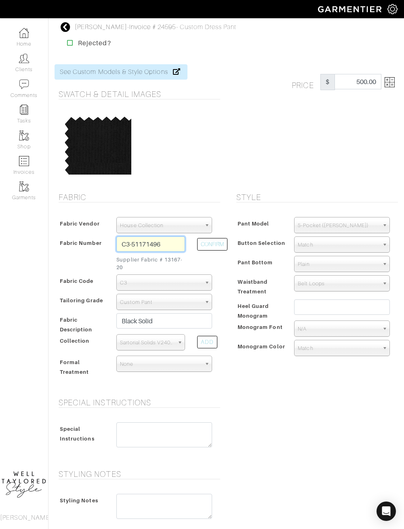
click at [176, 242] on input "C3-51171496" at bounding box center [150, 244] width 69 height 15
type input "C3-51171492"
click at [213, 249] on button "CONFIRM" at bounding box center [212, 244] width 30 height 13
type input "[PERSON_NAME] Solid"
select select
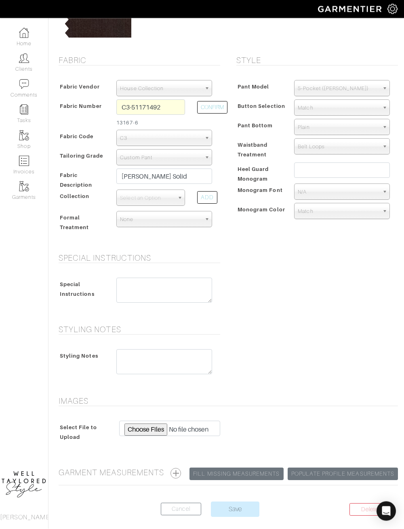
scroll to position [137, 0]
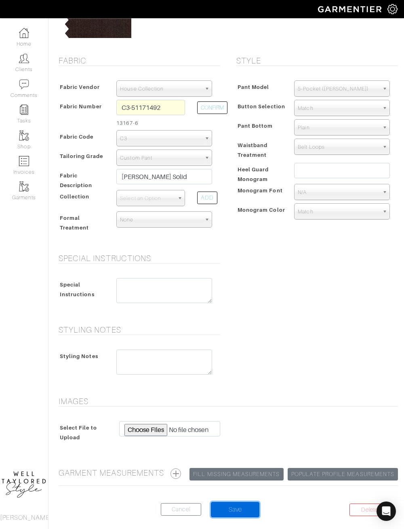
click at [250, 504] on input "Save" at bounding box center [235, 509] width 49 height 15
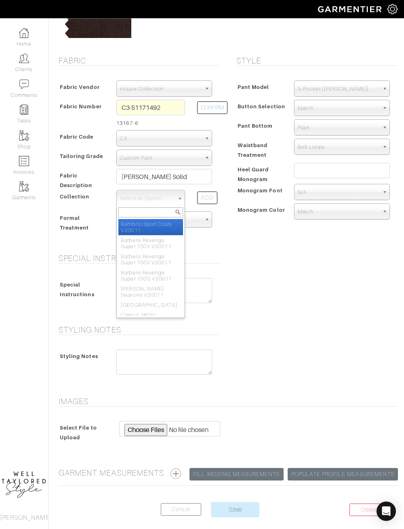
scroll to position [136, 0]
type input "Sat"
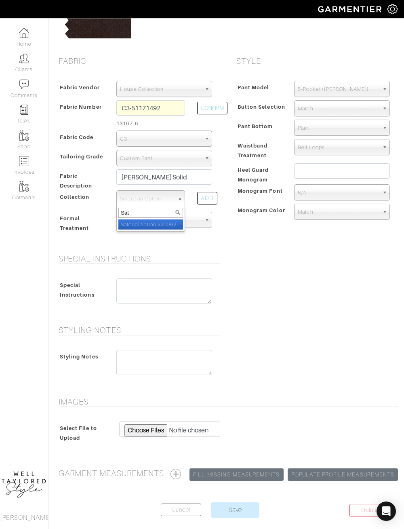
select select "504"
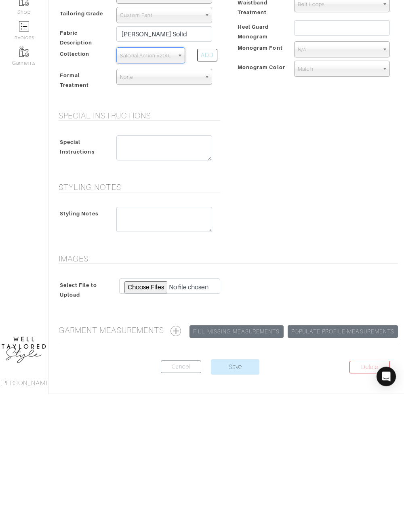
scroll to position [168, 0]
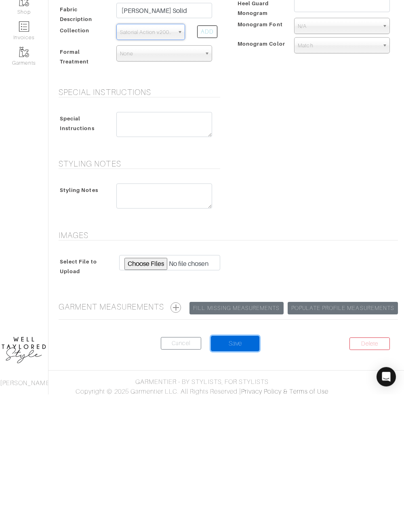
click at [242, 471] on input "Save" at bounding box center [235, 478] width 49 height 15
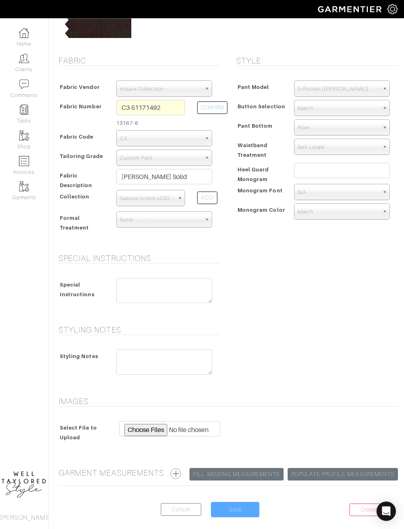
click at [250, 464] on form "See Custom Models & Style Options Swatch & Detail Images Price $ 500.00 Fabric …" at bounding box center [227, 222] width 344 height 609
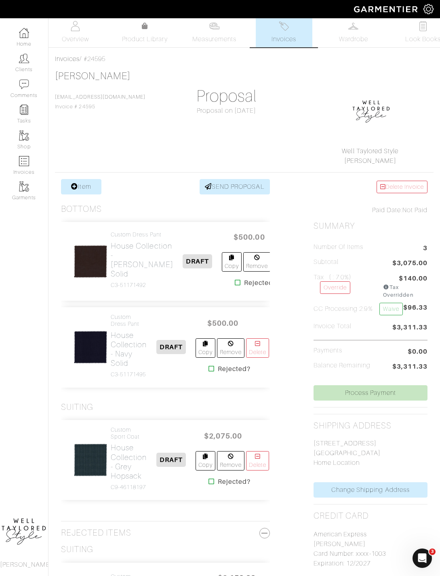
click at [99, 173] on div "Invoices / #24595 [PERSON_NAME] [EMAIL_ADDRESS][DOMAIN_NAME] Invoice # 24595 Pr…" at bounding box center [245, 440] width 392 height 772
click at [91, 191] on link "Item" at bounding box center [81, 186] width 40 height 15
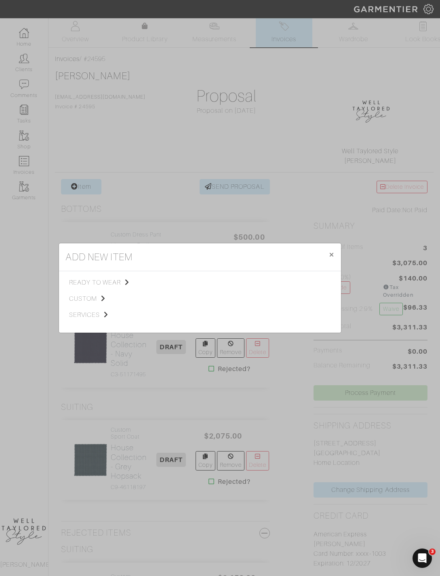
click at [104, 302] on icon at bounding box center [103, 298] width 4 height 6
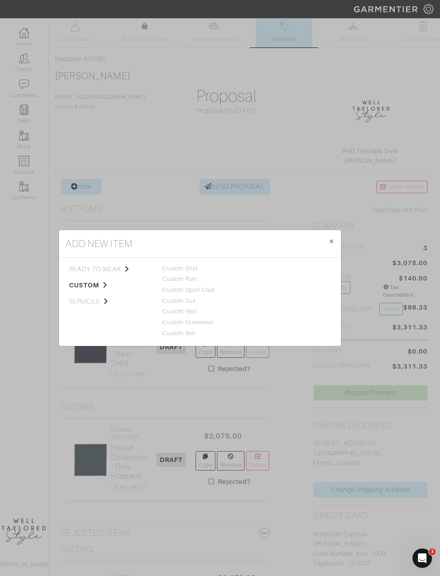
click at [195, 282] on link "Custom Pant" at bounding box center [180, 279] width 35 height 6
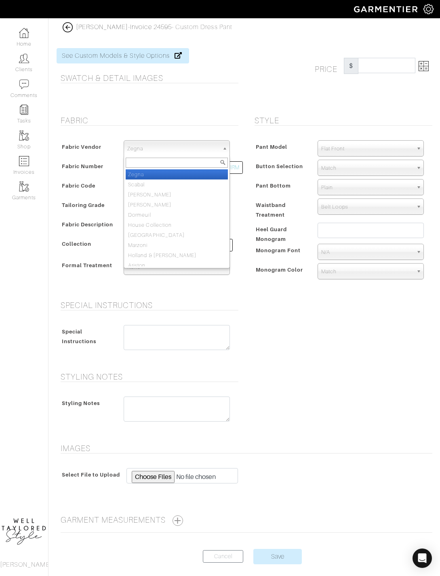
scroll to position [4, 0]
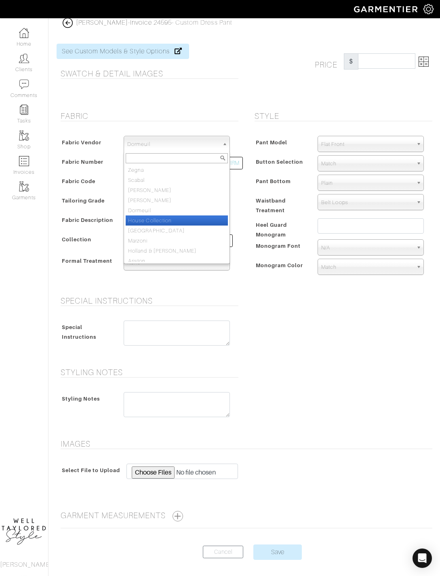
select select "75"
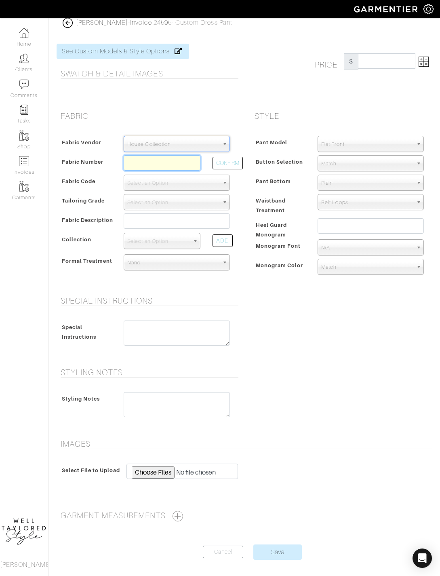
click at [155, 165] on input "text" at bounding box center [162, 162] width 77 height 15
type input "C3-51171503"
click at [234, 163] on button "CONFIRM" at bounding box center [228, 163] width 30 height 13
select select "498"
type input "Brown Solid"
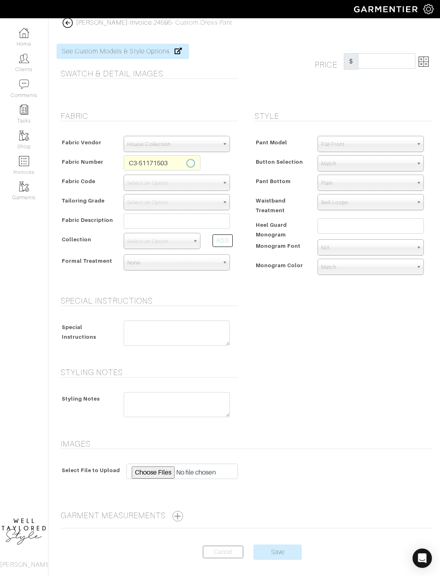
select select
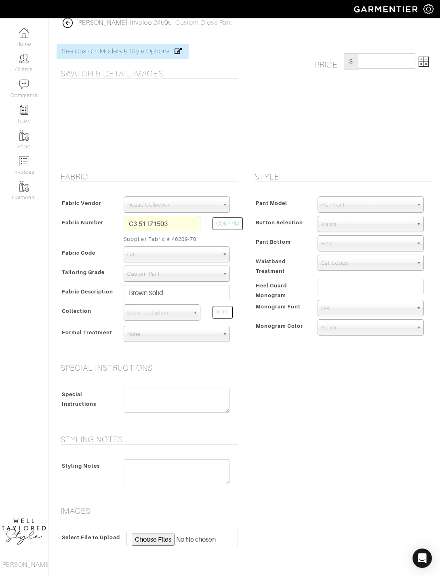
type input "363.33"
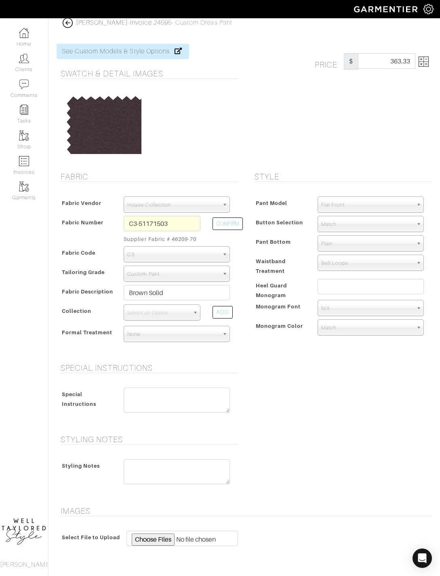
click at [428, 60] on img at bounding box center [424, 62] width 10 height 10
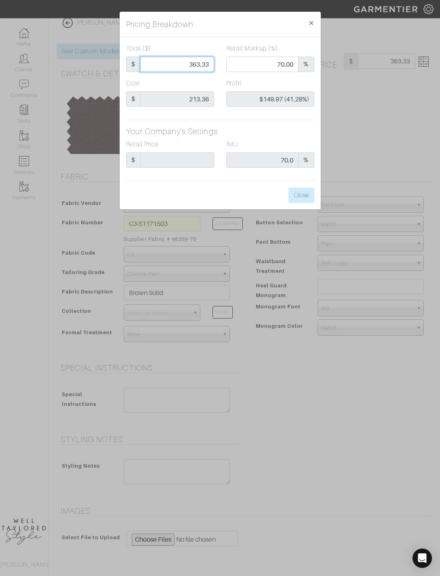
click at [199, 67] on input "363.33" at bounding box center [177, 64] width 74 height 15
click at [203, 63] on input "363.33" at bounding box center [177, 64] width 74 height 15
click at [210, 62] on input "363.33" at bounding box center [177, 64] width 74 height 15
type input "5"
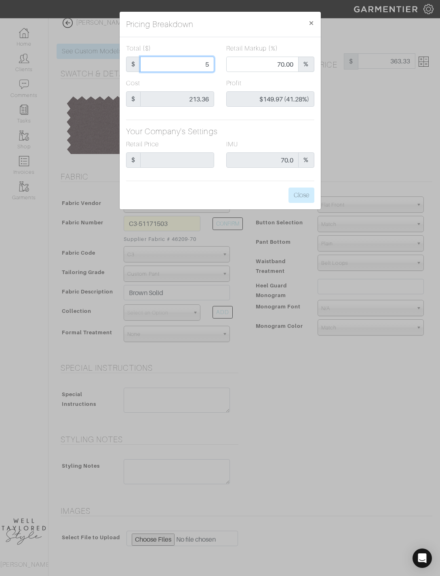
type input "0.00"
type input "-$208.36 (-4167.20%)"
type input "50"
type input "-$163.36 (-326.72%)"
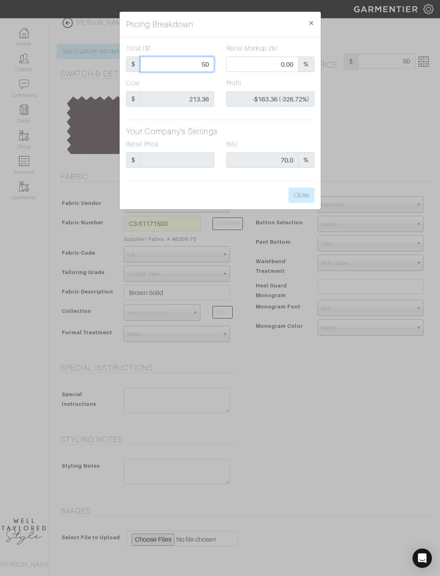
type input "500"
type input "78.20"
type input "$286.64 (57.33%)"
click at [308, 197] on button "Close" at bounding box center [302, 195] width 26 height 15
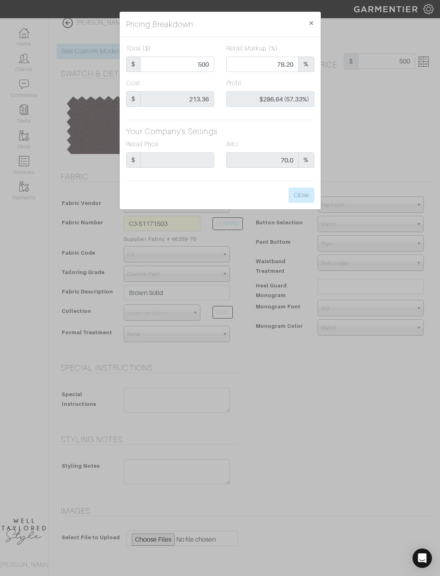
type input "500.00"
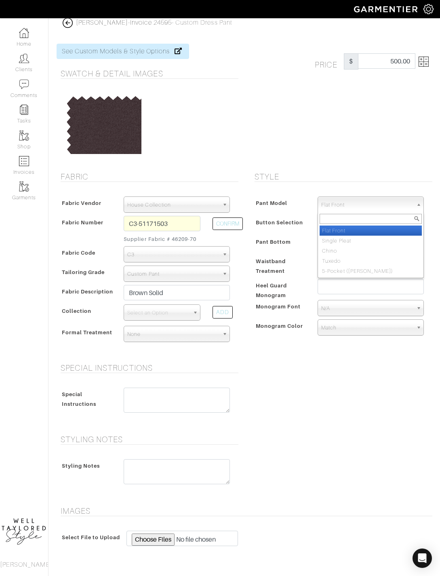
select select "13"
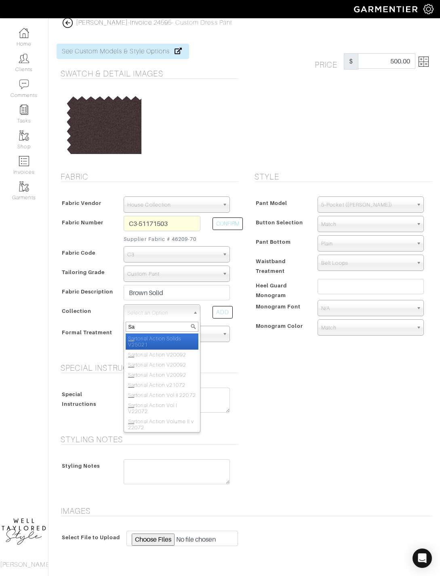
type input "Sat"
select select "504"
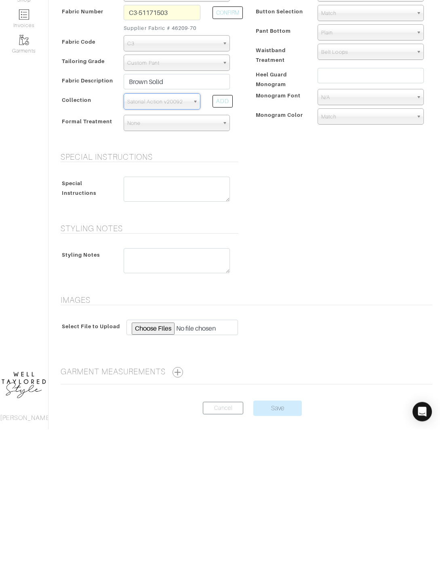
scroll to position [104, 0]
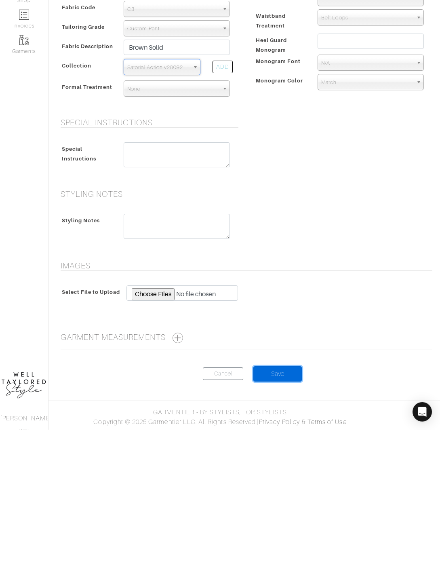
click at [286, 513] on input "Save" at bounding box center [278, 520] width 49 height 15
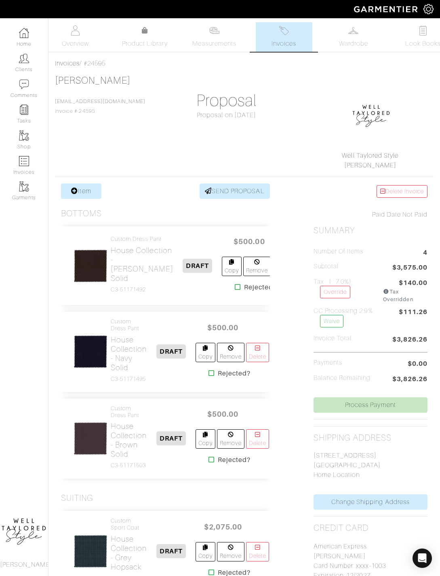
scroll to position [4, 0]
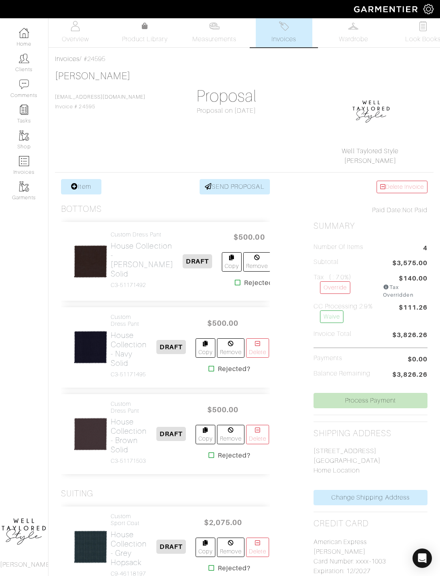
click at [88, 193] on link "Item" at bounding box center [81, 186] width 40 height 15
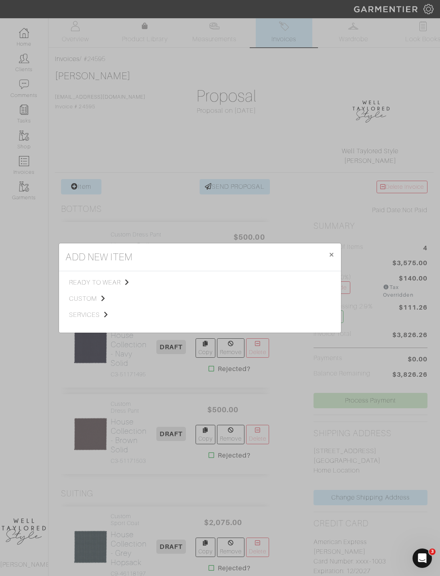
scroll to position [0, 0]
click at [95, 304] on span "custom" at bounding box center [109, 299] width 81 height 10
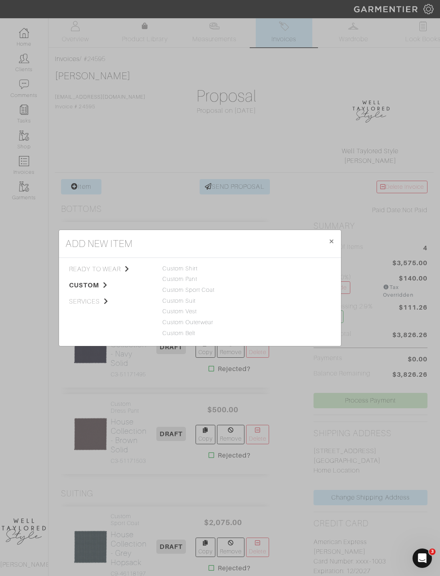
click at [197, 282] on link "Custom Pant" at bounding box center [180, 279] width 35 height 6
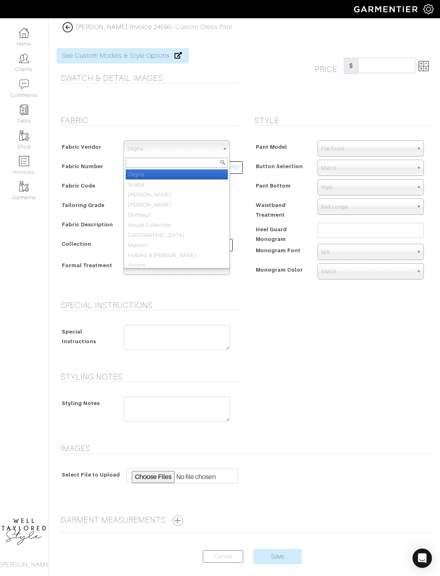
scroll to position [4, 0]
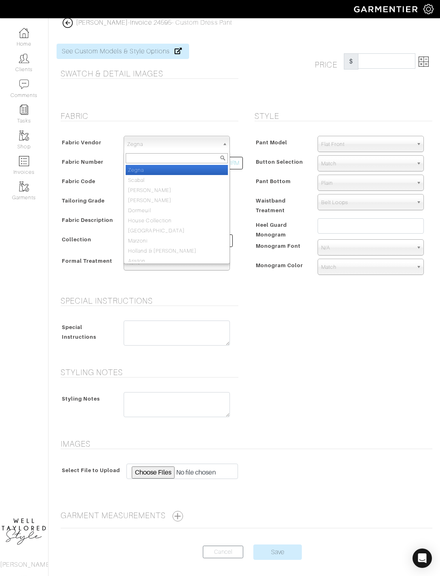
select select "75"
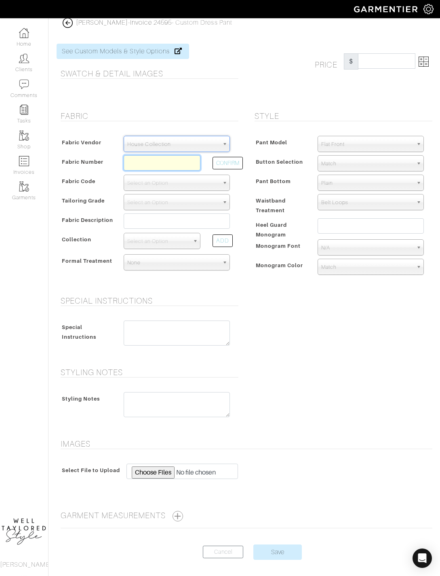
click at [172, 161] on input "text" at bounding box center [162, 162] width 77 height 15
type input "C9-51171515"
click at [229, 165] on button "CONFIRM" at bounding box center [228, 163] width 30 height 13
select select "5631"
type input "Grey Solid"
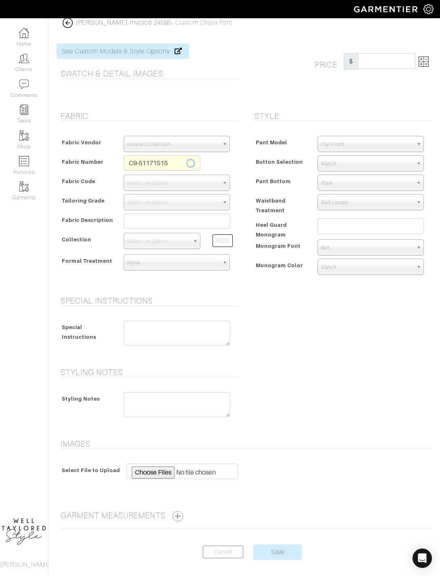
select select
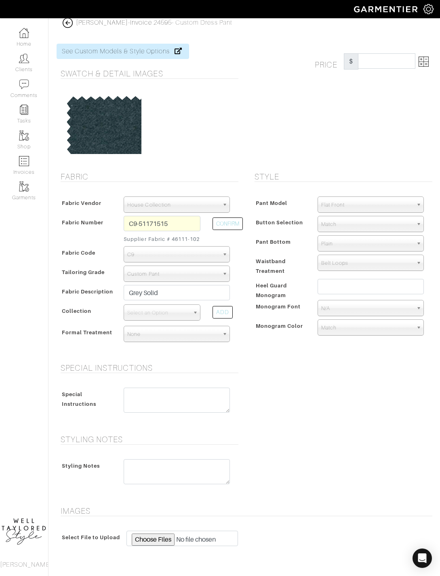
type input "430.00"
click at [425, 63] on img at bounding box center [424, 62] width 10 height 10
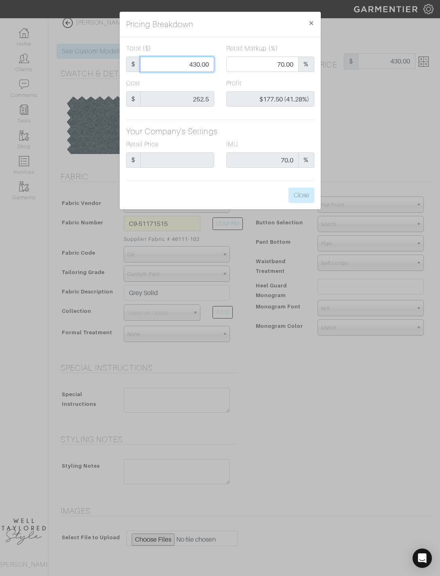
click at [197, 59] on input "430.00" at bounding box center [177, 64] width 74 height 15
click at [199, 61] on input "430.00" at bounding box center [177, 64] width 74 height 15
click at [198, 71] on input "430.00" at bounding box center [177, 64] width 74 height 15
type input "5"
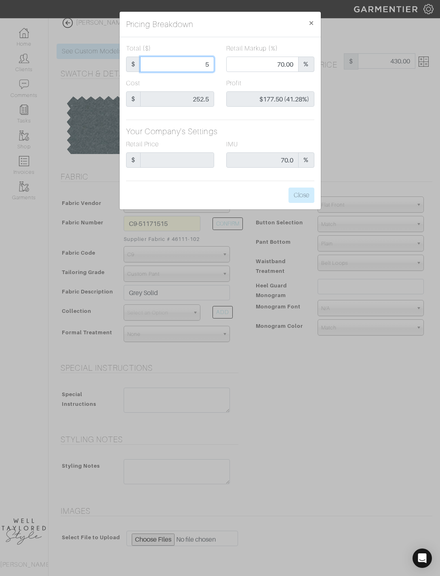
type input "0.00"
type input "-$247.50 (-4950.00%)"
type input "52"
type input "-$200.50 (-385.58%)"
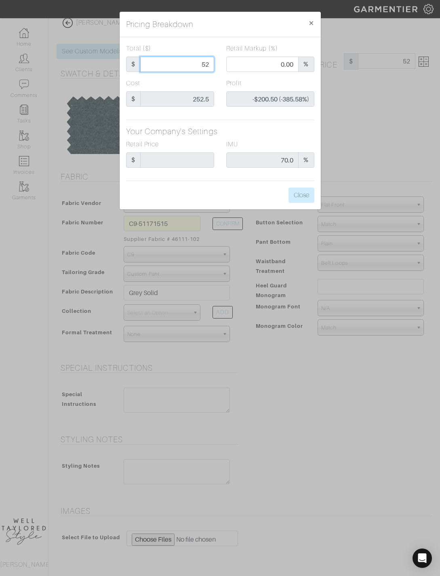
type input "525"
type input "75.43"
type input "$272.50 (51.90%)"
click at [302, 196] on button "Close" at bounding box center [302, 195] width 26 height 15
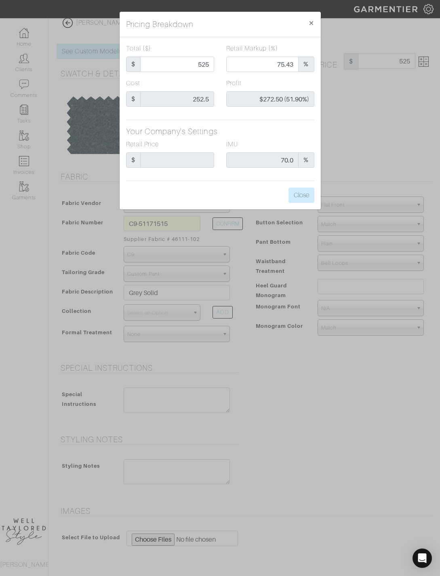
type input "525.00"
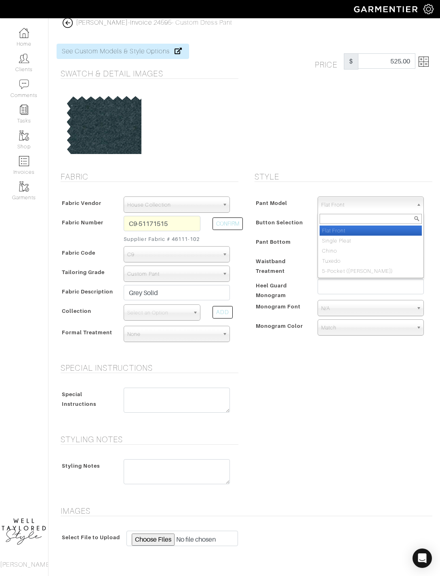
select select "13"
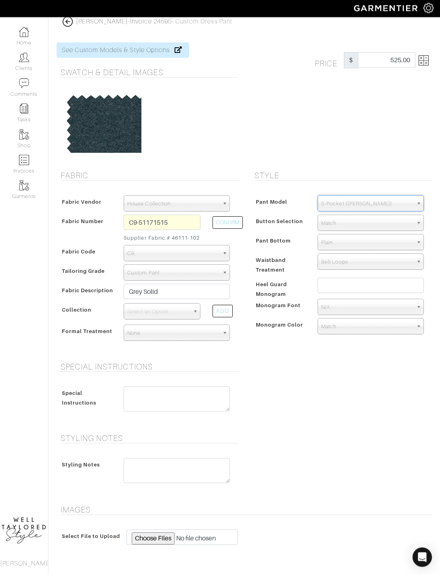
scroll to position [4, 0]
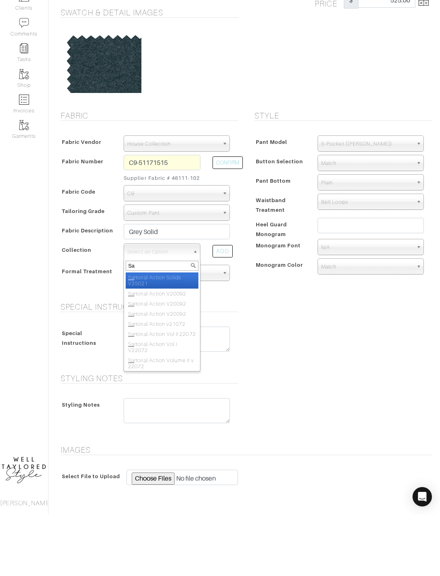
type input "Sat"
select select "504"
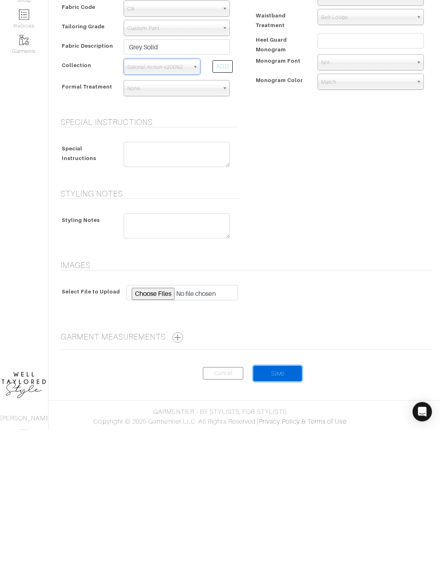
click at [289, 512] on input "Save" at bounding box center [278, 519] width 49 height 15
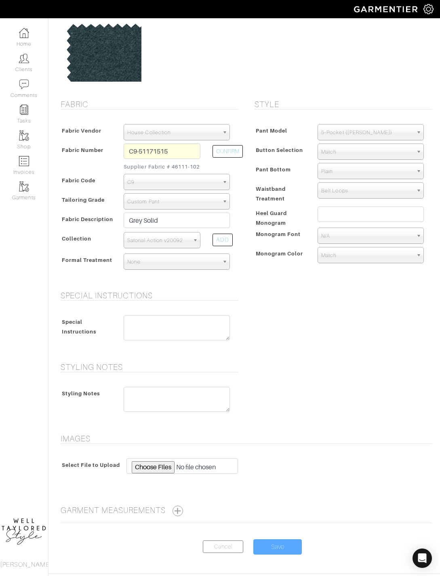
click at [286, 512] on form "See Custom Models & Style Options Swatch & Detail Images Price $ 525.00 Fabric …" at bounding box center [245, 263] width 376 height 603
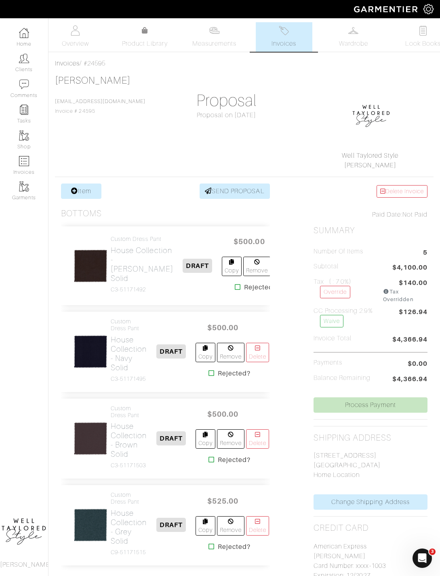
click at [87, 190] on link "Item" at bounding box center [81, 191] width 40 height 15
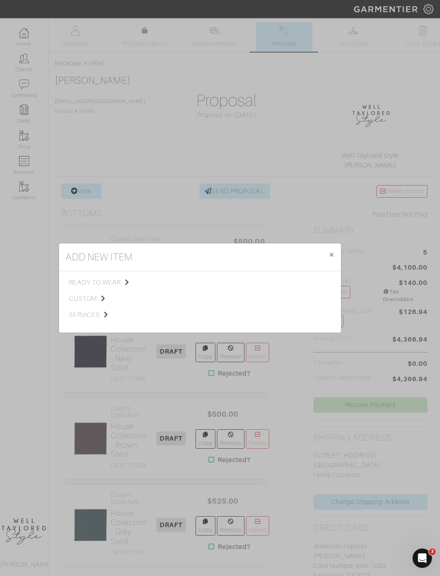
click at [100, 304] on span "custom" at bounding box center [109, 299] width 81 height 10
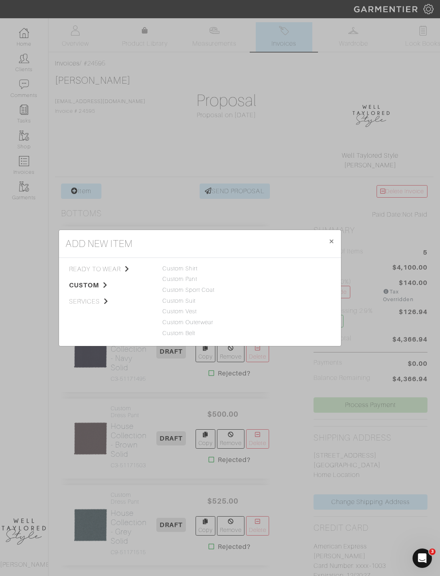
click at [193, 282] on link "Custom Pant" at bounding box center [180, 279] width 35 height 6
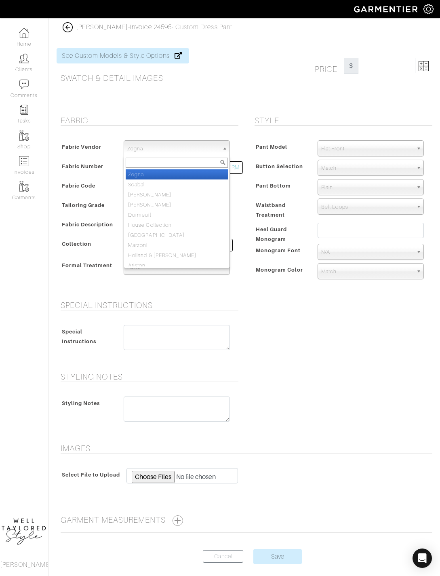
select select "75"
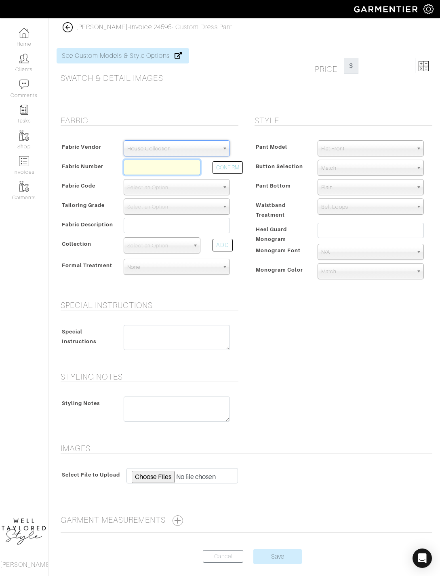
click at [154, 167] on input "text" at bounding box center [162, 167] width 77 height 15
click at [159, 167] on input "text" at bounding box center [162, 167] width 77 height 15
click at [154, 170] on input "text" at bounding box center [162, 167] width 77 height 15
click at [157, 169] on input "text" at bounding box center [162, 167] width 77 height 15
click at [161, 169] on input "text" at bounding box center [162, 167] width 77 height 15
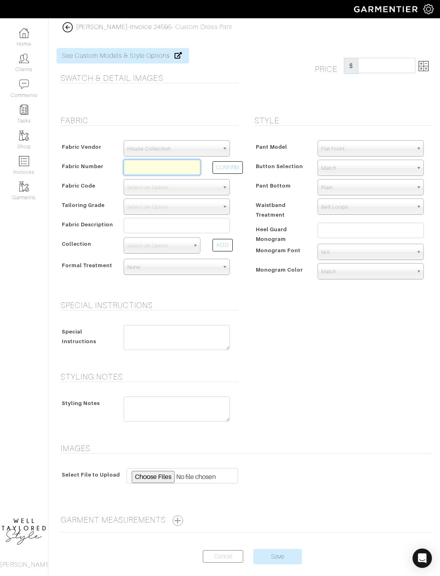
paste input "V2-48135872"
type input "V2-48135872"
click at [234, 163] on button "CONFIRM" at bounding box center [228, 167] width 30 height 13
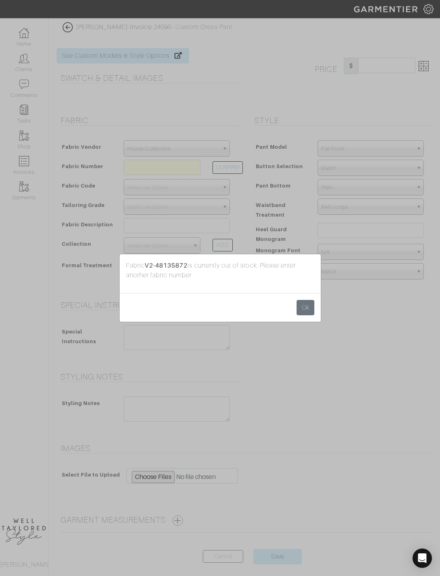
click at [313, 315] on button "Ok" at bounding box center [306, 307] width 18 height 15
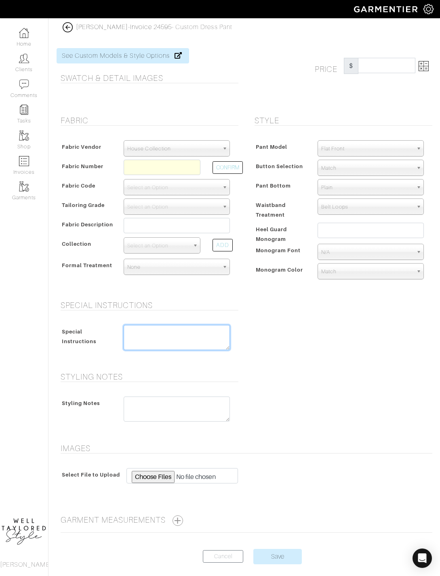
click at [179, 334] on textarea at bounding box center [177, 337] width 106 height 25
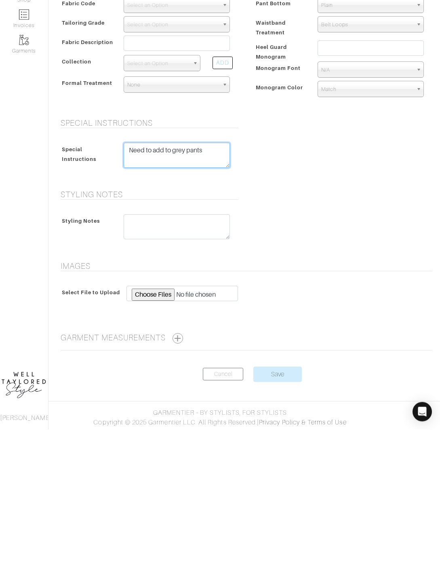
scroll to position [36, 0]
type textarea "Need to add to grey pants"
click at [294, 513] on input "Save" at bounding box center [278, 520] width 49 height 15
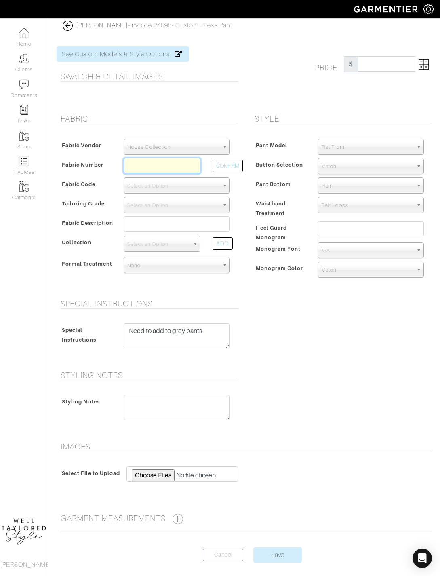
click at [167, 165] on input "text" at bounding box center [162, 165] width 77 height 15
click at [146, 170] on input "text" at bounding box center [162, 165] width 77 height 15
click at [151, 169] on input "text" at bounding box center [162, 165] width 77 height 15
paste input "V2-48135872"
type input "V2-48135871"
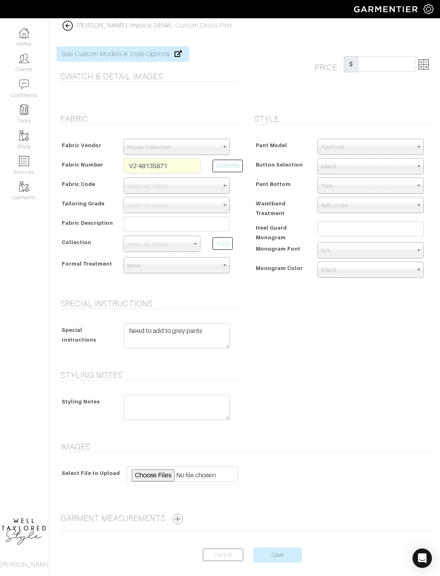
click at [229, 170] on button "CONFIRM" at bounding box center [228, 166] width 30 height 13
select select "882"
type input "Lt Pink"
select select
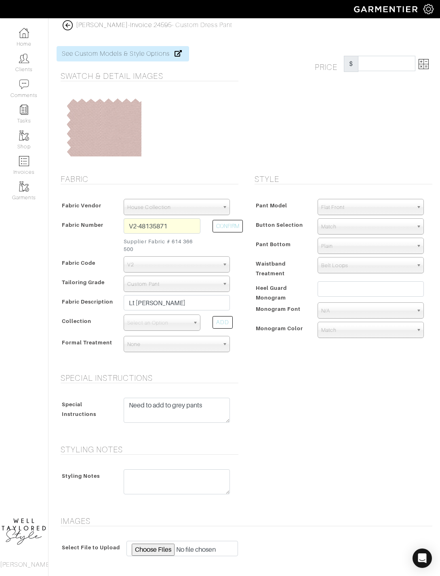
type input "496.67"
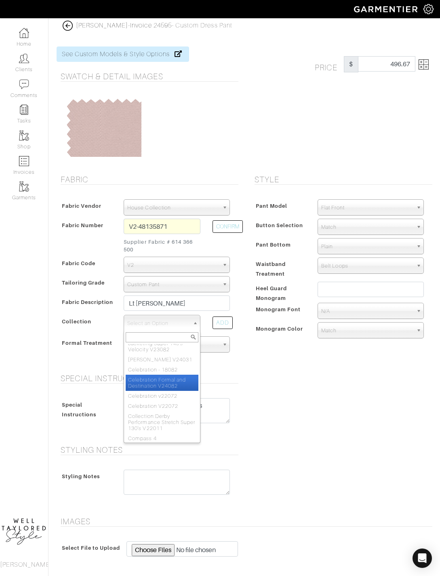
select select "1024"
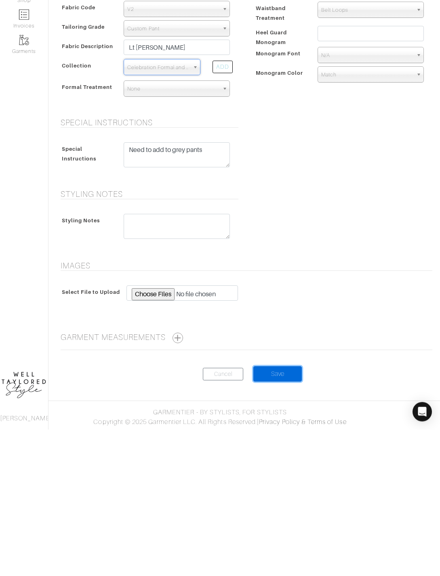
click at [288, 513] on input "Save" at bounding box center [278, 520] width 49 height 15
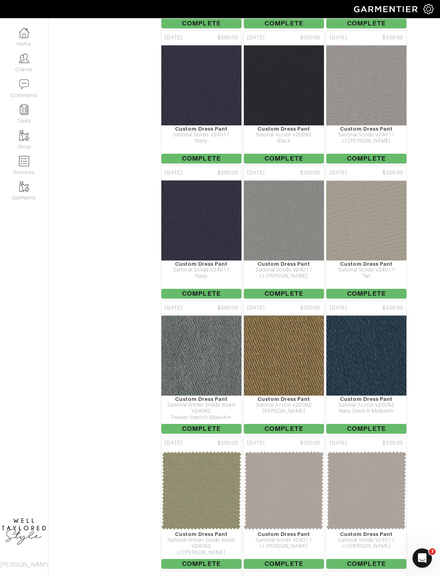
scroll to position [548, 0]
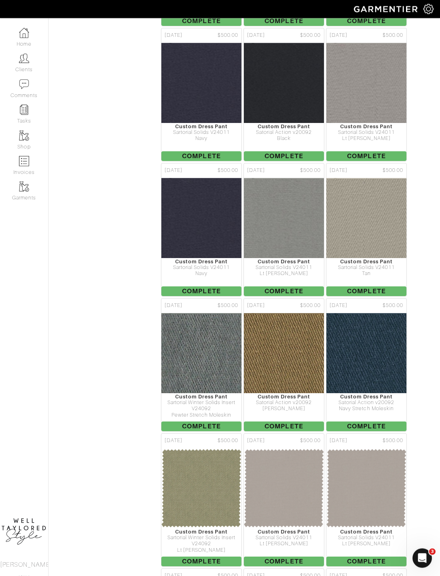
click at [295, 249] on img at bounding box center [284, 218] width 281 height 81
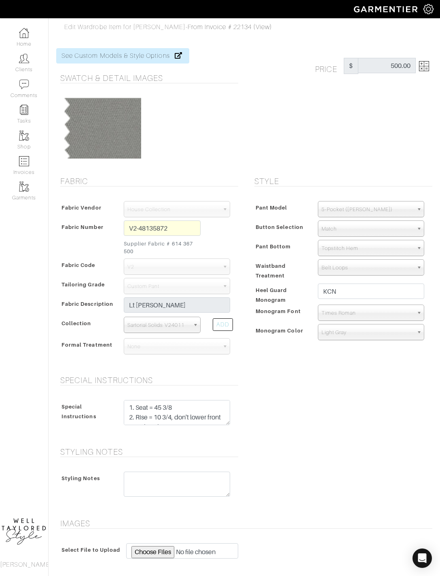
click at [178, 239] on div "V2-48135872 Supplier Fabric # 614 367 500" at bounding box center [162, 239] width 89 height 38
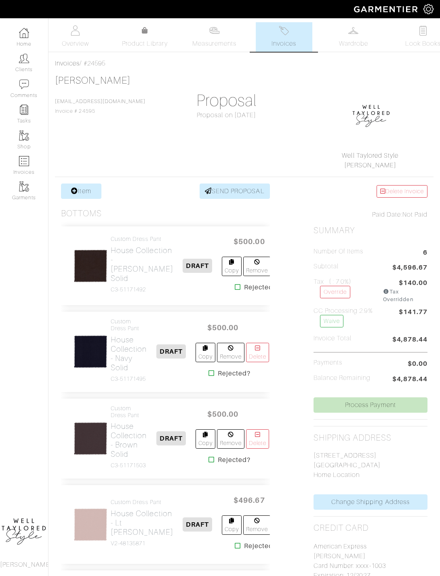
scroll to position [4, 0]
